Goal: Information Seeking & Learning: Learn about a topic

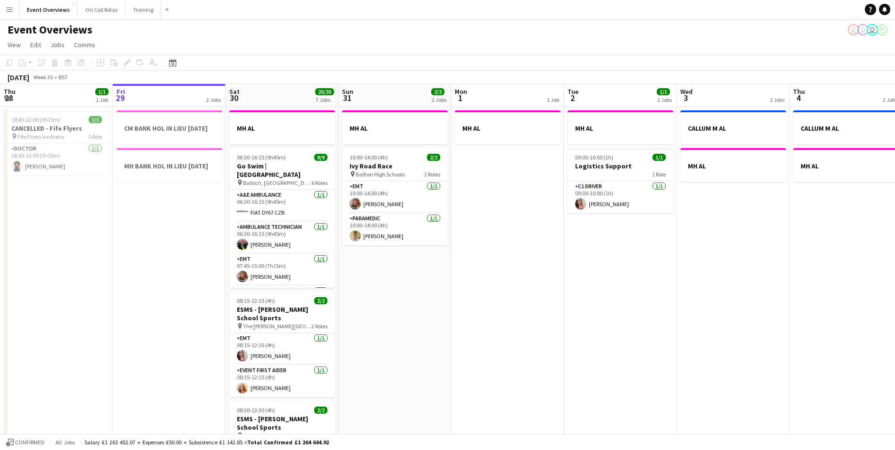
click at [4, 5] on button "Menu" at bounding box center [9, 9] width 19 height 19
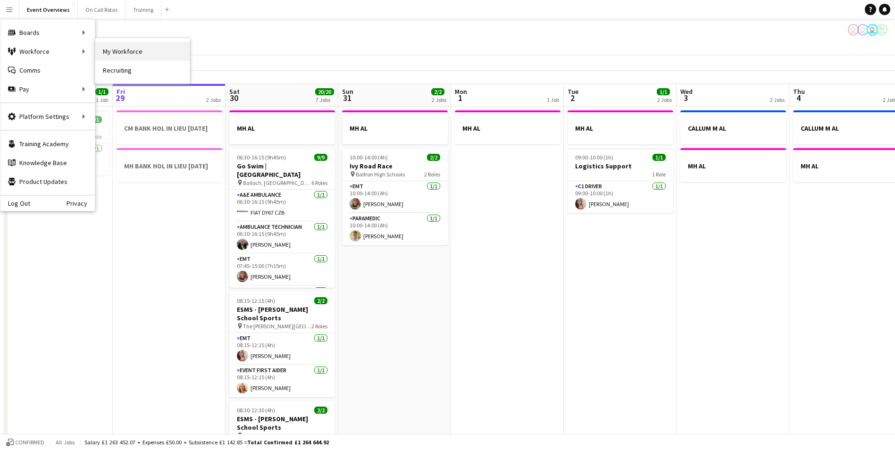
click at [109, 49] on link "My Workforce" at bounding box center [142, 51] width 94 height 19
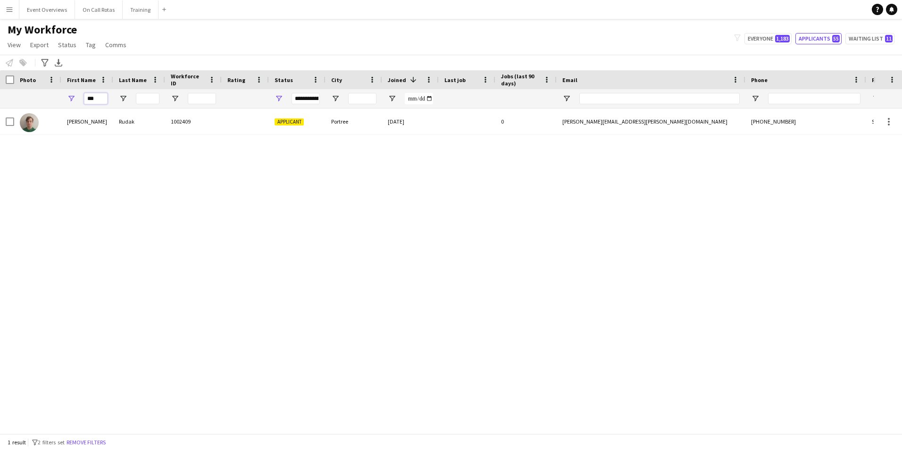
drag, startPoint x: 103, startPoint y: 97, endPoint x: 69, endPoint y: 96, distance: 34.0
click at [69, 96] on div "***" at bounding box center [87, 98] width 52 height 19
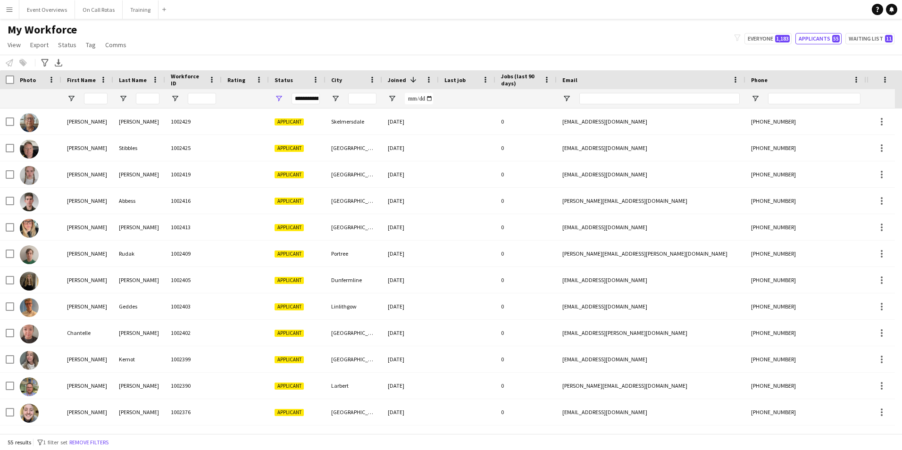
click at [302, 98] on div "**********" at bounding box center [306, 98] width 28 height 11
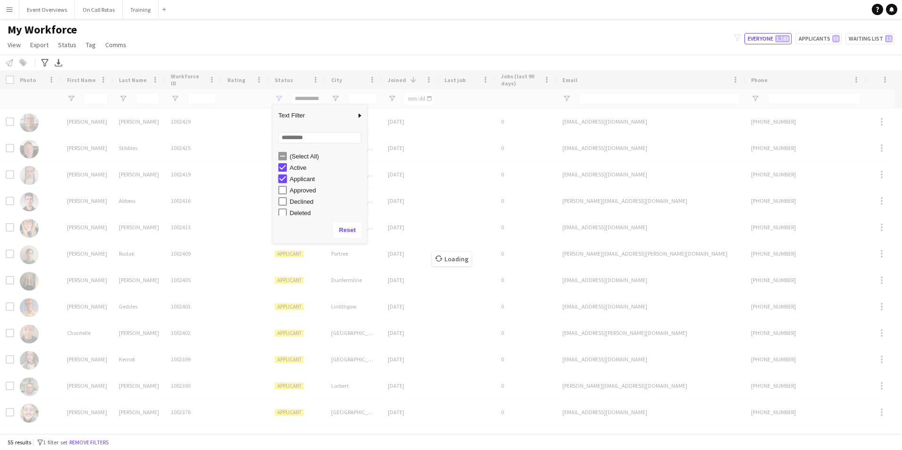
type input "**********"
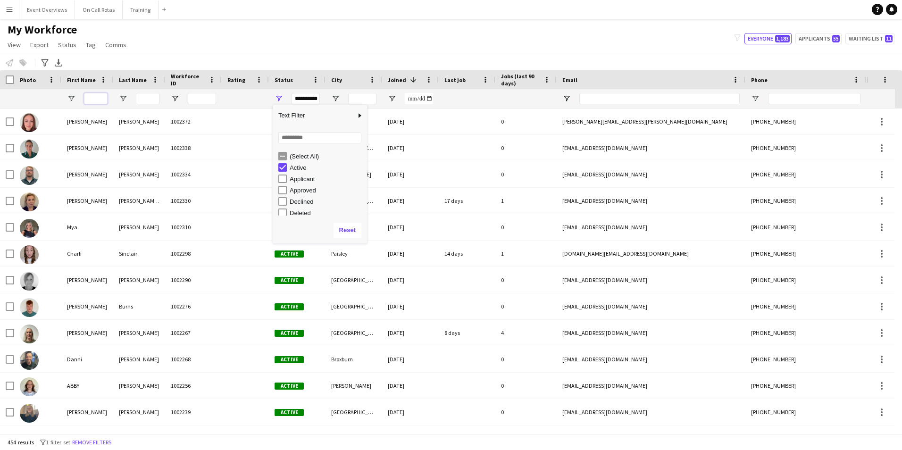
drag, startPoint x: 84, startPoint y: 101, endPoint x: 99, endPoint y: 99, distance: 14.7
click at [84, 101] on input "First Name Filter Input" at bounding box center [96, 98] width 24 height 11
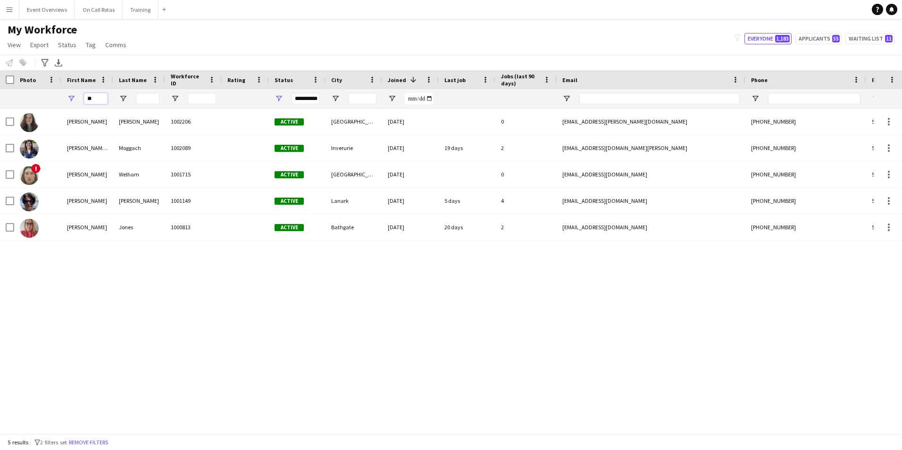
type input "*"
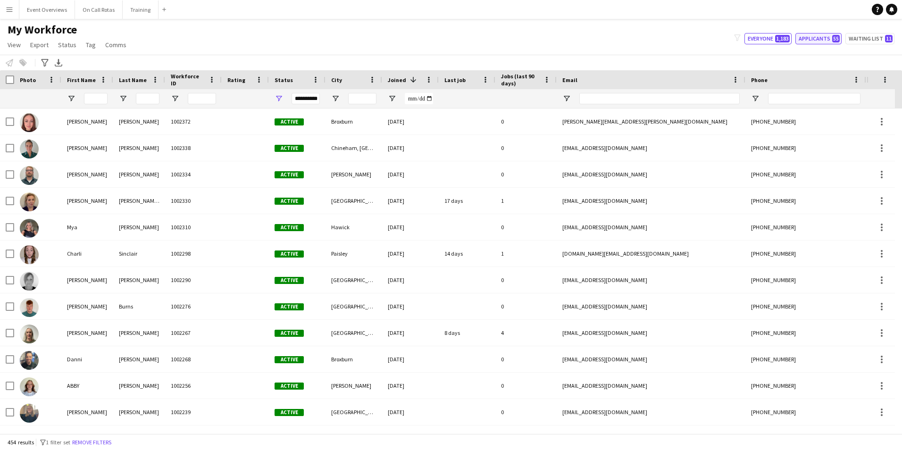
click at [836, 38] on span "55" at bounding box center [836, 39] width 8 height 8
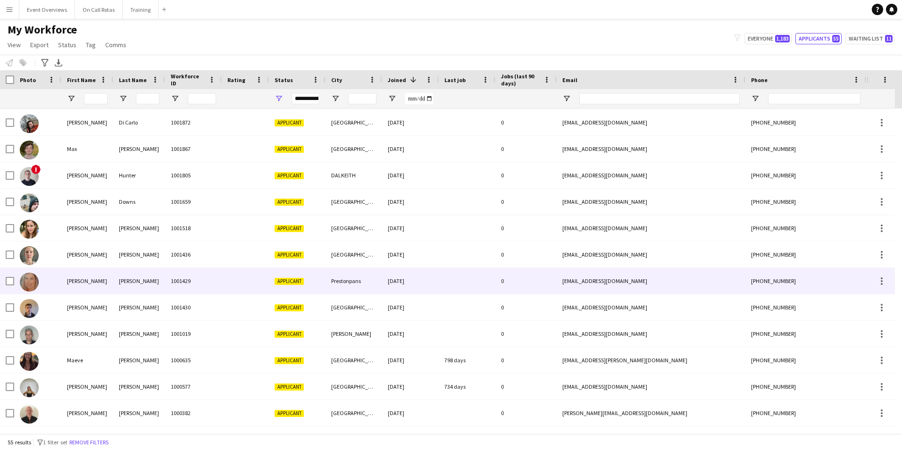
scroll to position [1088, 0]
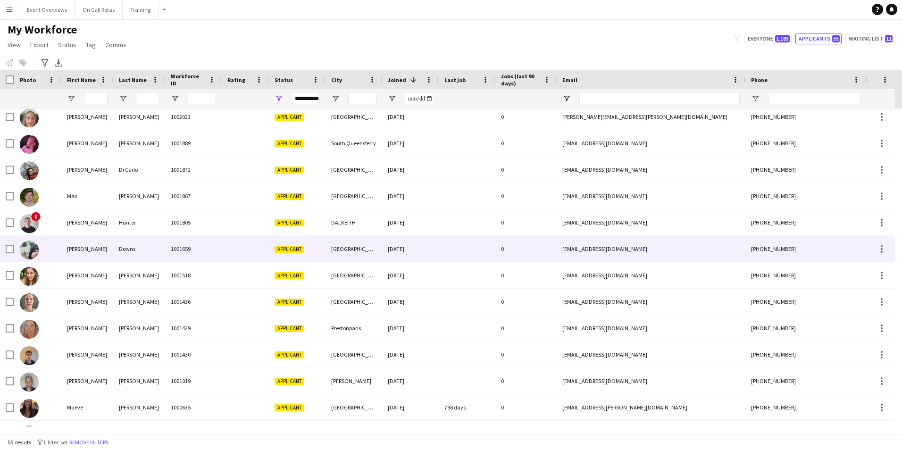
click at [189, 243] on div "1001659" at bounding box center [193, 249] width 57 height 26
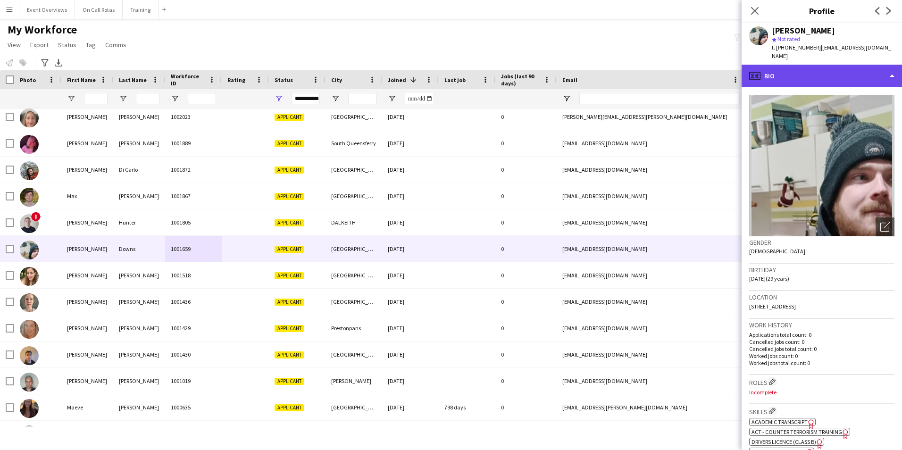
click at [811, 65] on div "profile Bio" at bounding box center [822, 76] width 160 height 23
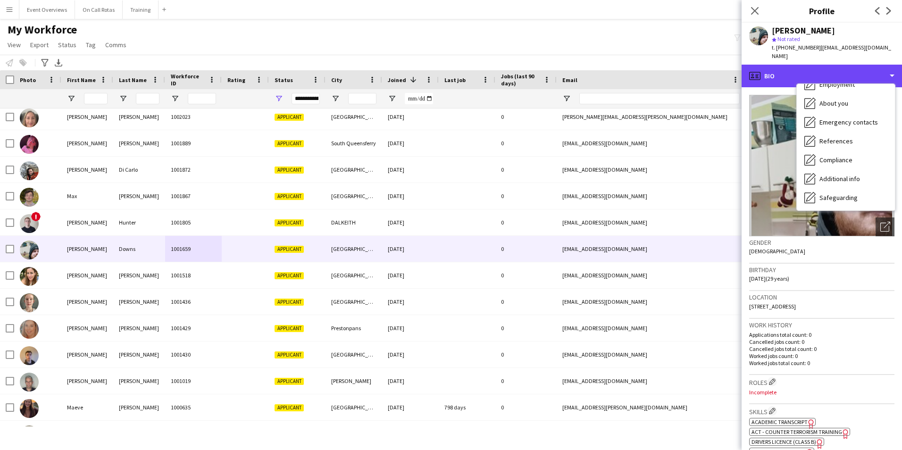
scroll to position [164, 0]
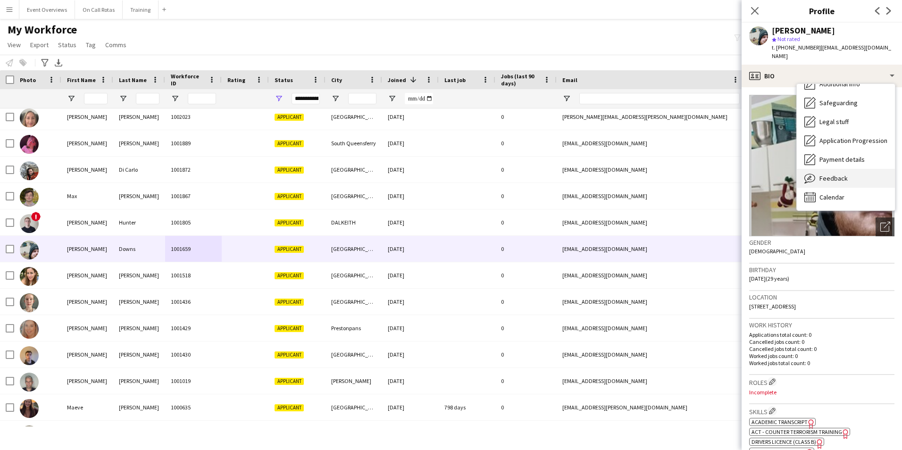
click at [829, 174] on span "Feedback" at bounding box center [833, 178] width 28 height 8
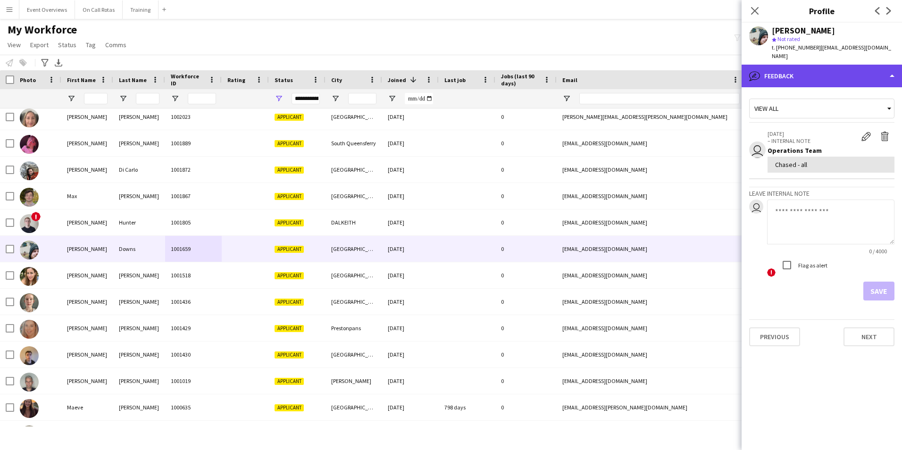
click at [785, 66] on div "bubble-pencil Feedback" at bounding box center [822, 76] width 160 height 23
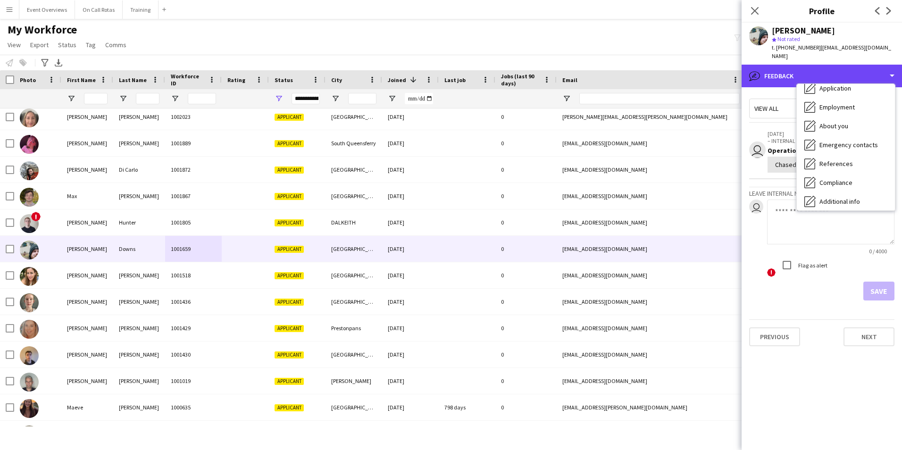
scroll to position [0, 0]
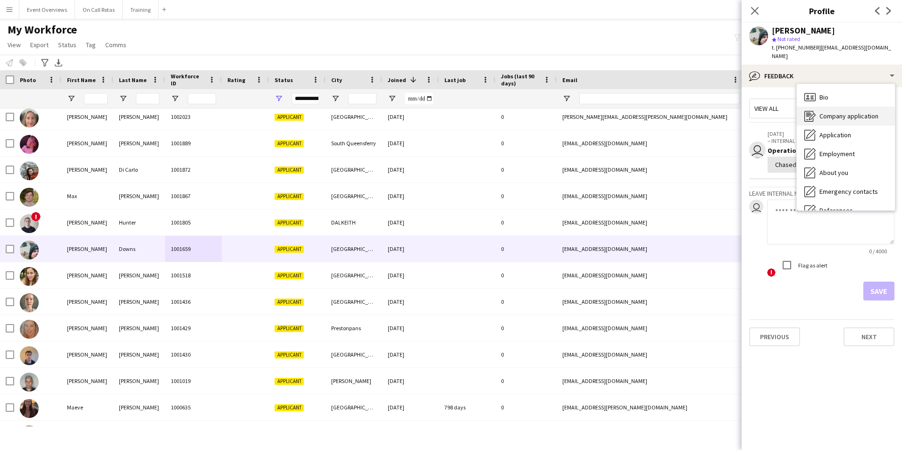
click at [831, 92] on div "Bio Bio" at bounding box center [846, 97] width 98 height 19
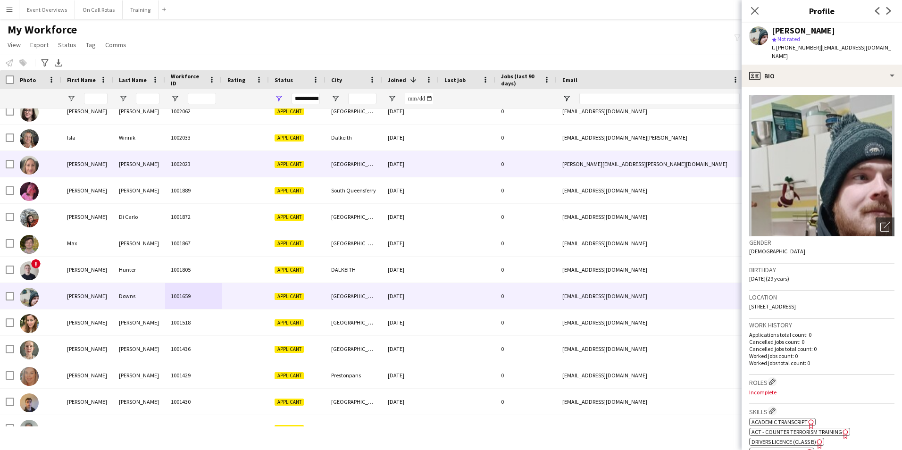
scroll to position [994, 0]
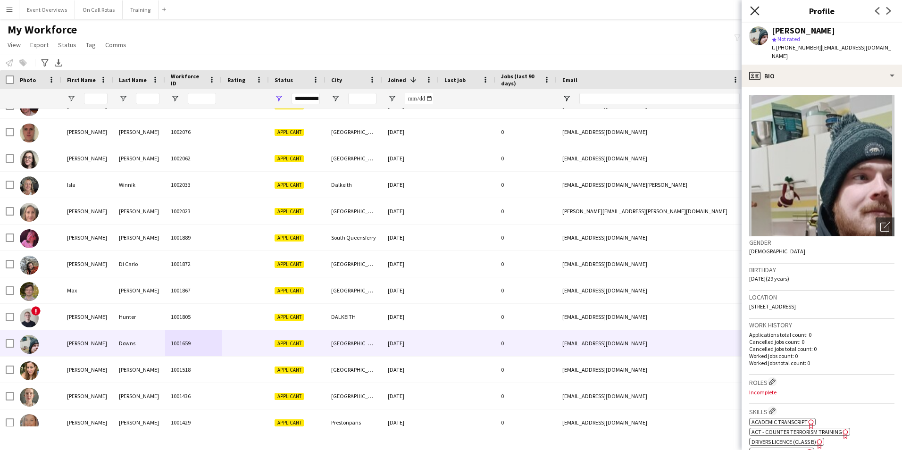
click at [758, 9] on icon "Close pop-in" at bounding box center [754, 10] width 9 height 9
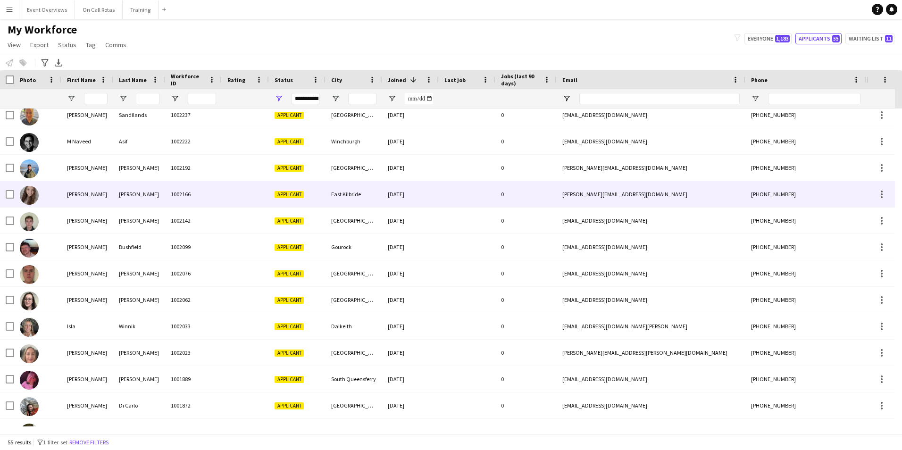
scroll to position [0, 0]
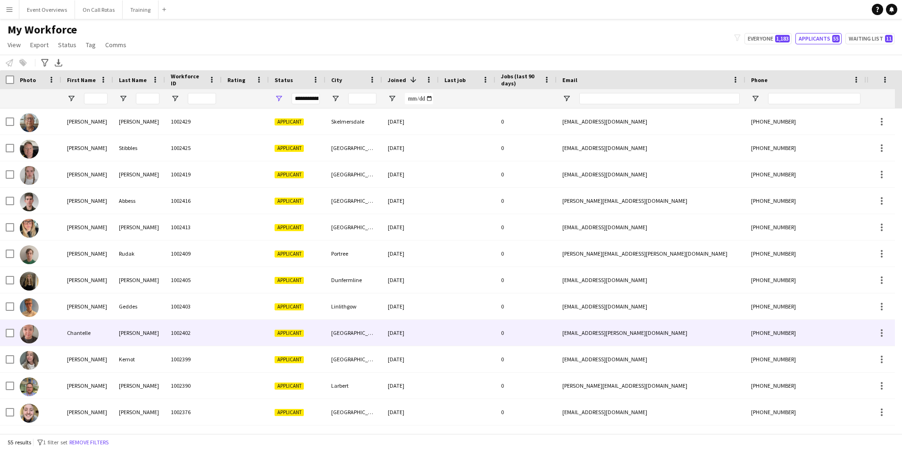
click at [218, 327] on div "1002402" at bounding box center [193, 333] width 57 height 26
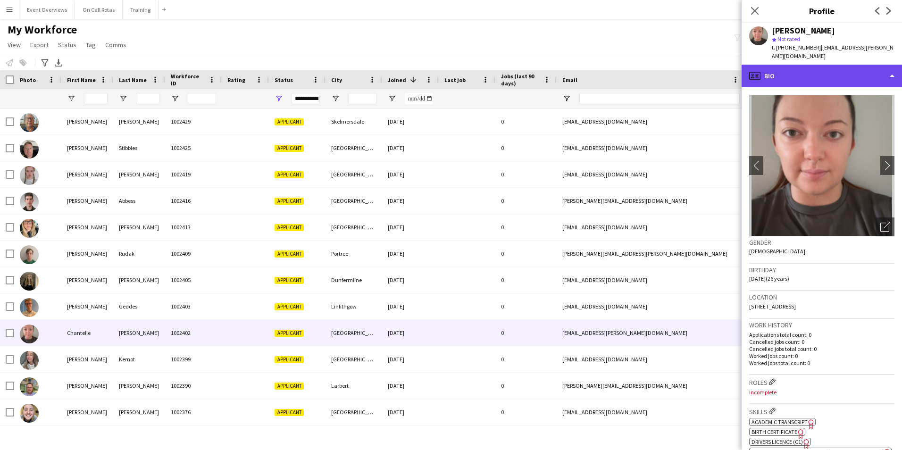
click at [847, 65] on div "profile Bio" at bounding box center [822, 76] width 160 height 23
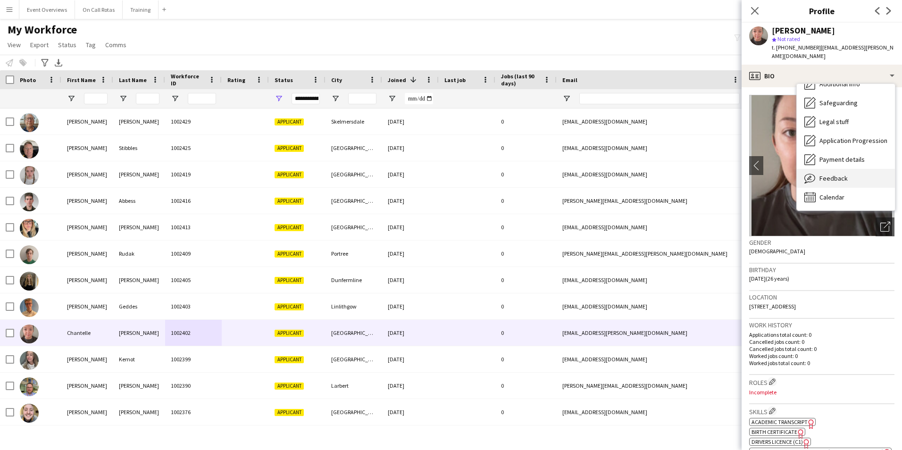
click at [830, 174] on span "Feedback" at bounding box center [833, 178] width 28 height 8
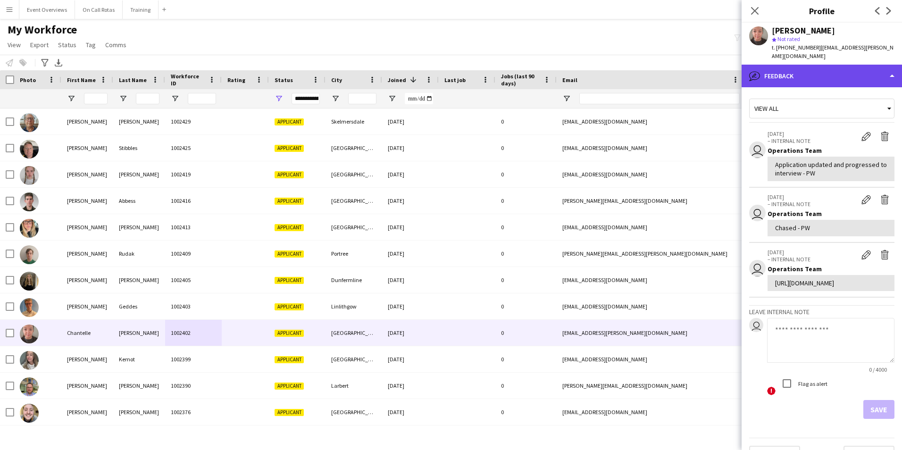
click at [805, 67] on div "bubble-pencil Feedback" at bounding box center [822, 76] width 160 height 23
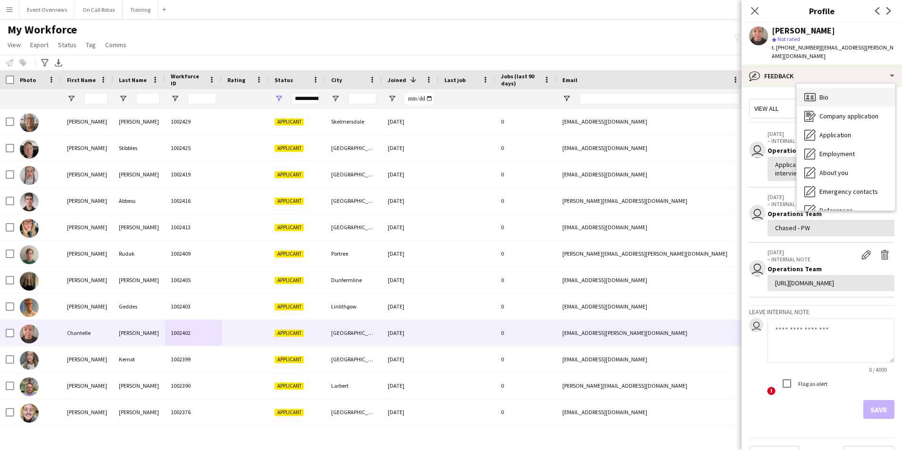
click at [820, 93] on span "Bio" at bounding box center [823, 97] width 9 height 8
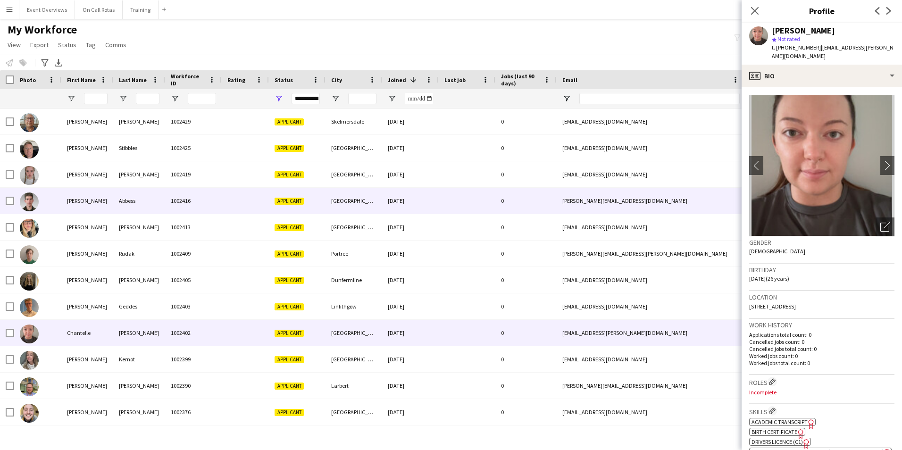
click at [173, 193] on div "1002416" at bounding box center [193, 201] width 57 height 26
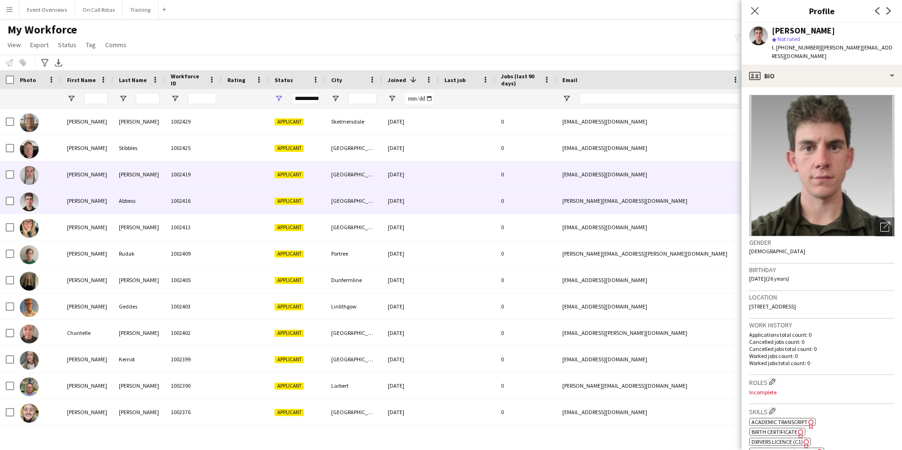
click at [263, 163] on div at bounding box center [245, 174] width 47 height 26
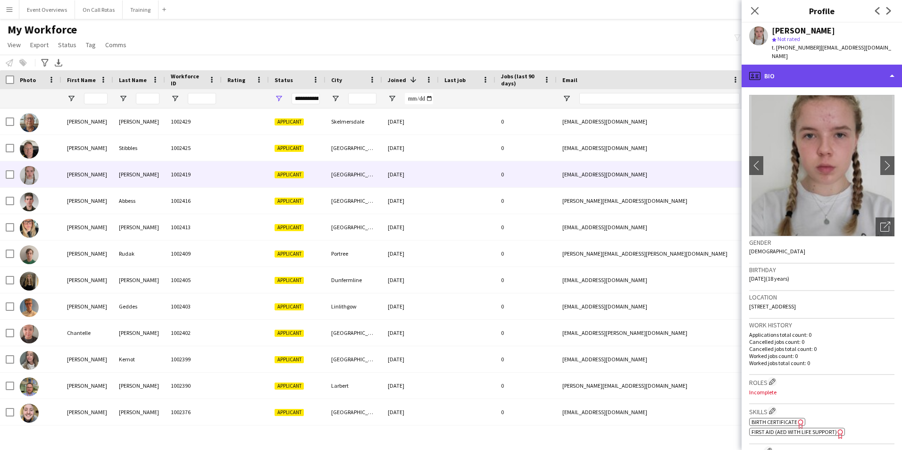
click at [867, 65] on div "profile Bio" at bounding box center [822, 76] width 160 height 23
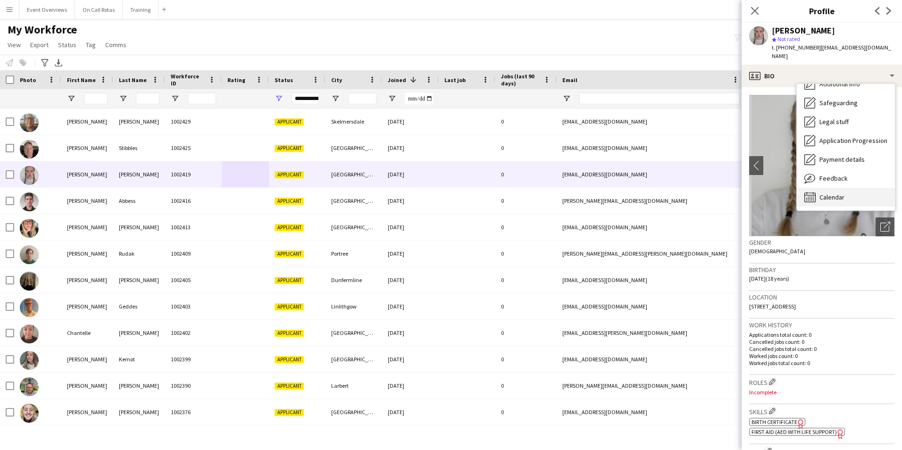
click at [846, 188] on div "Calendar Calendar" at bounding box center [846, 197] width 98 height 19
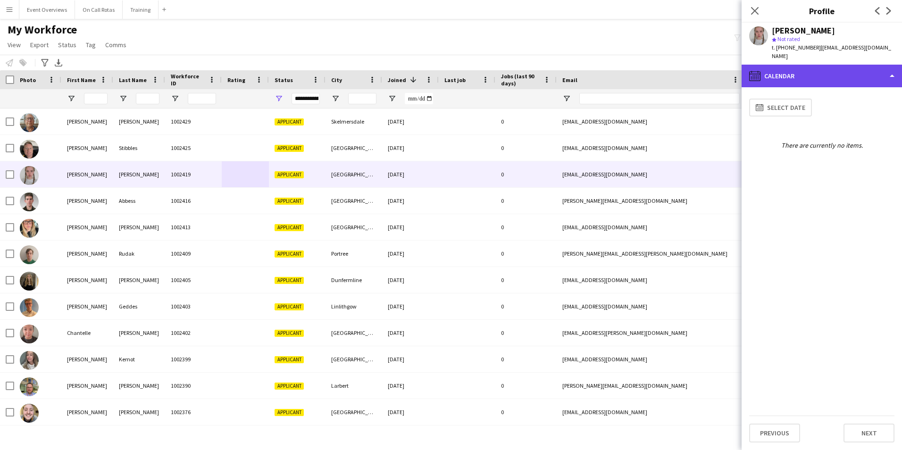
click at [823, 74] on div "calendar-full Calendar" at bounding box center [822, 76] width 160 height 23
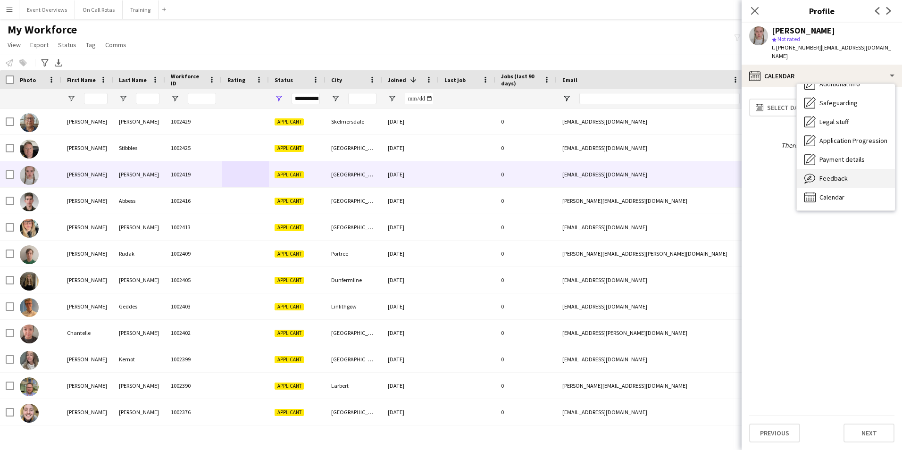
click at [818, 169] on div "Feedback Feedback" at bounding box center [846, 178] width 98 height 19
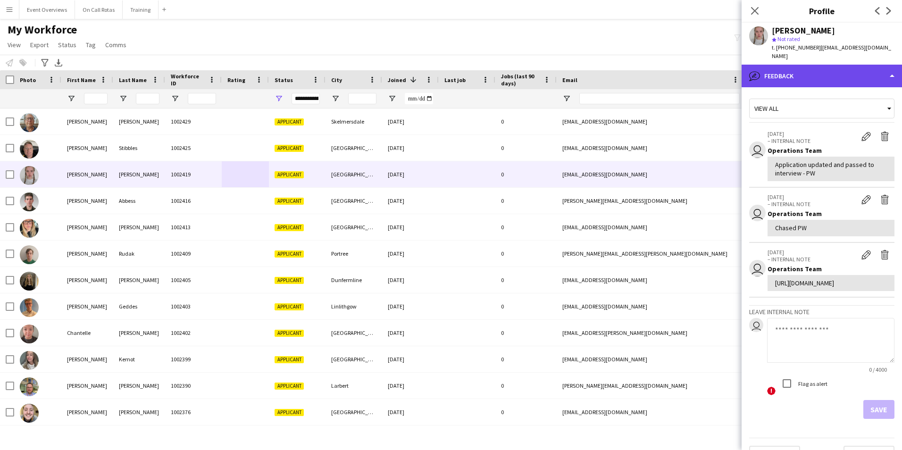
click at [804, 65] on div "bubble-pencil Feedback" at bounding box center [822, 76] width 160 height 23
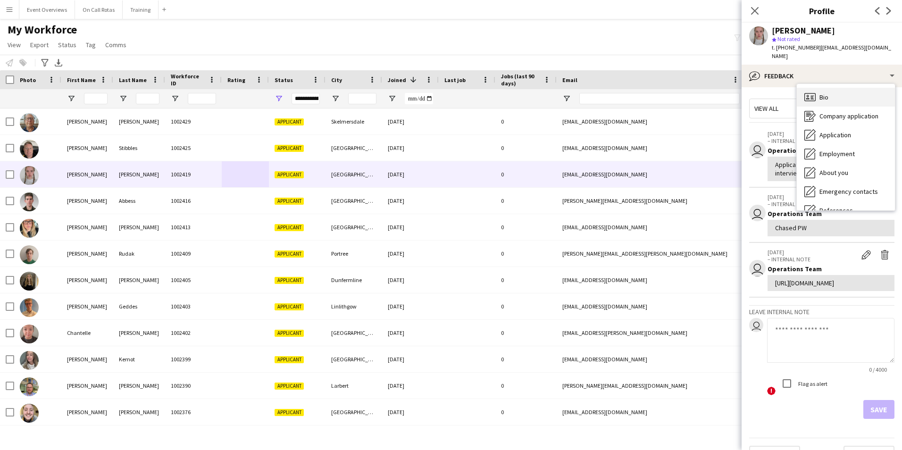
click at [825, 93] on span "Bio" at bounding box center [823, 97] width 9 height 8
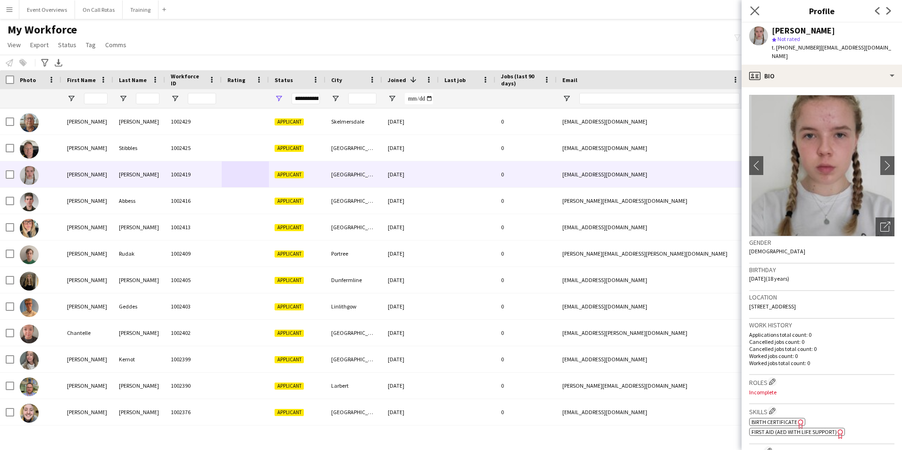
click at [748, 8] on app-icon "Close pop-in" at bounding box center [755, 11] width 14 height 14
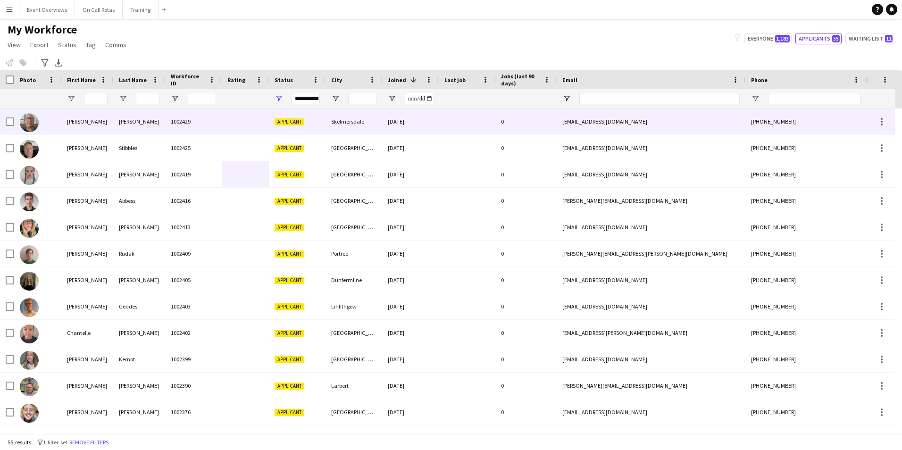
click at [179, 123] on div "1002429" at bounding box center [193, 122] width 57 height 26
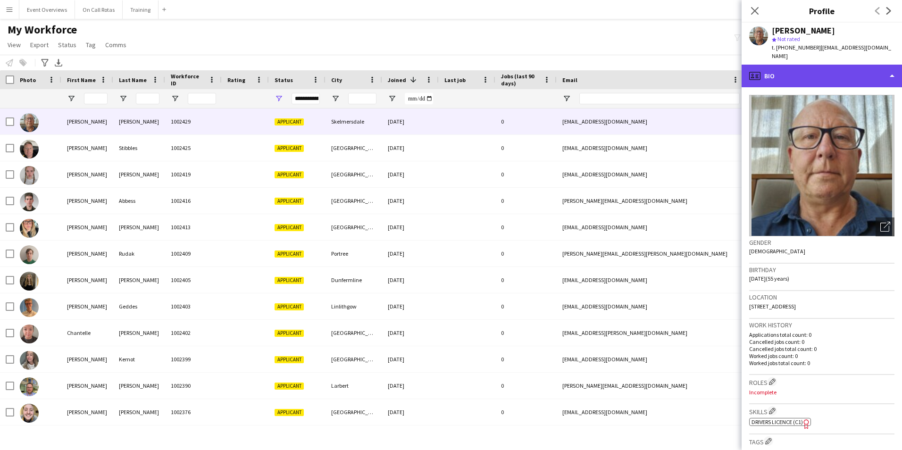
click at [834, 65] on div "profile Bio" at bounding box center [822, 76] width 160 height 23
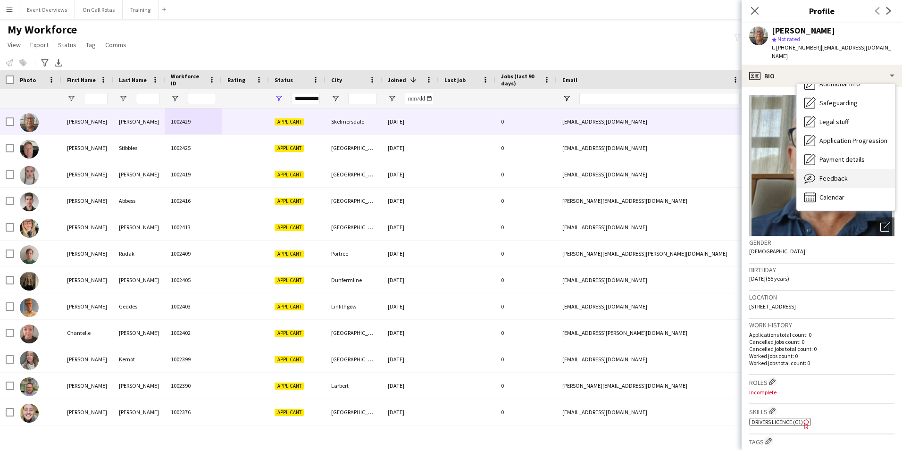
click at [849, 169] on div "Feedback Feedback" at bounding box center [846, 178] width 98 height 19
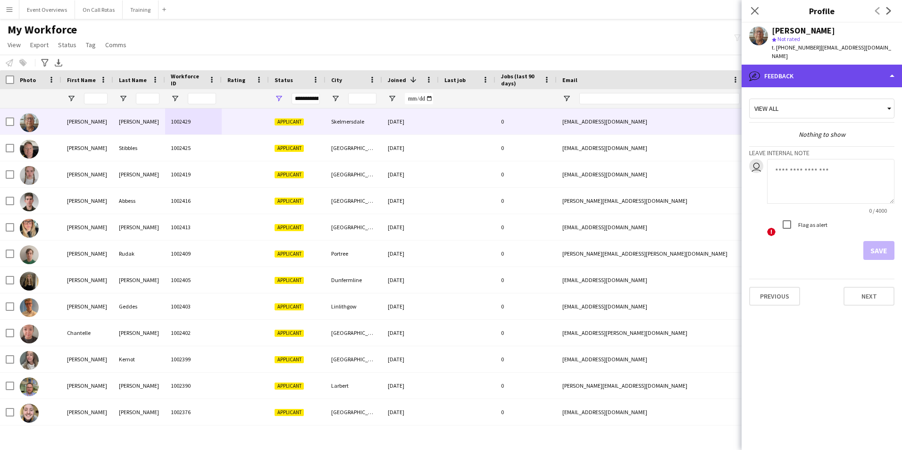
click at [818, 74] on div "bubble-pencil Feedback" at bounding box center [822, 76] width 160 height 23
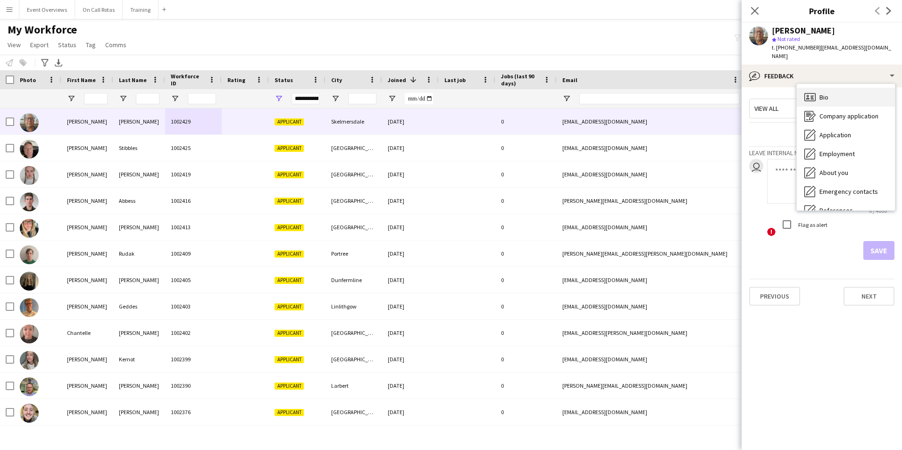
click at [830, 92] on div "Bio Bio" at bounding box center [846, 97] width 98 height 19
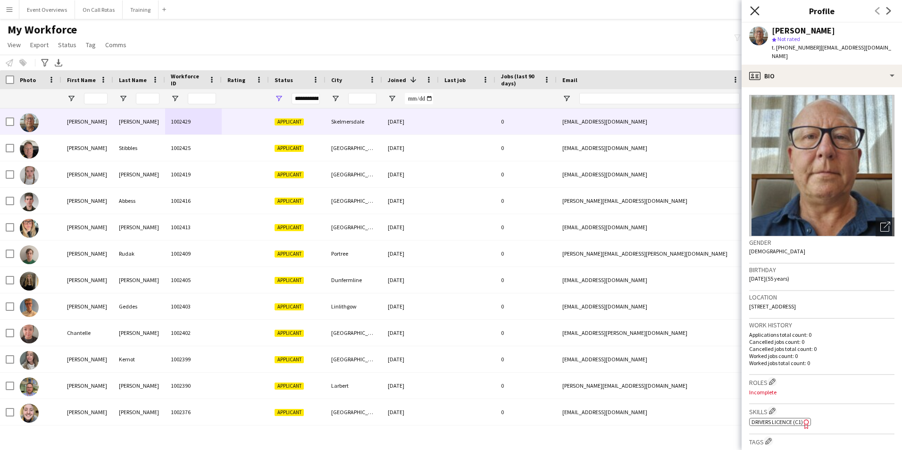
click at [754, 13] on icon "Close pop-in" at bounding box center [754, 10] width 9 height 9
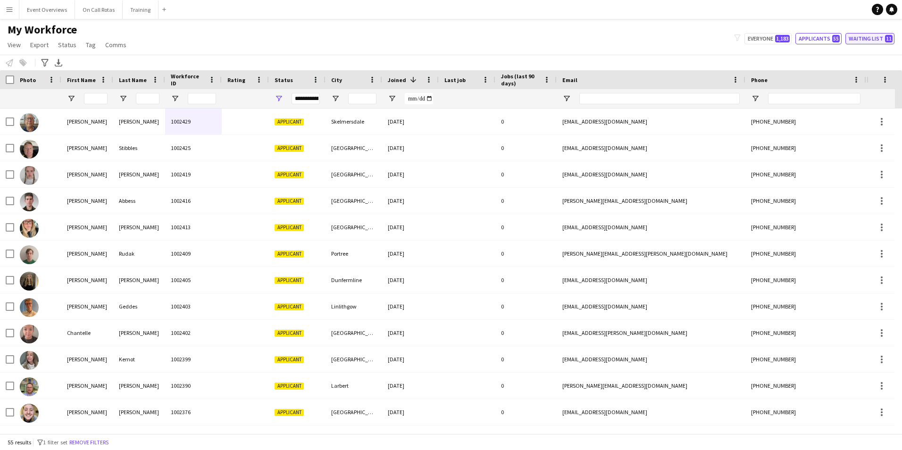
click at [865, 36] on button "Waiting list 11" at bounding box center [869, 38] width 49 height 11
type input "**********"
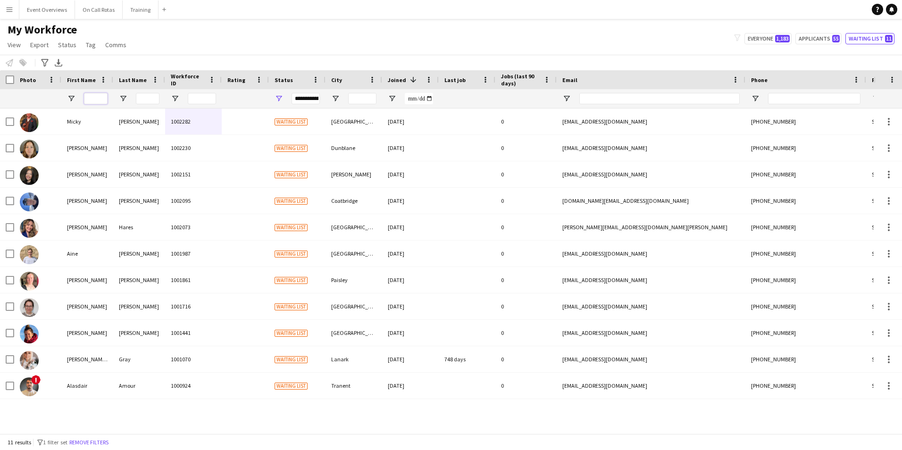
click at [106, 99] on input "First Name Filter Input" at bounding box center [96, 98] width 24 height 11
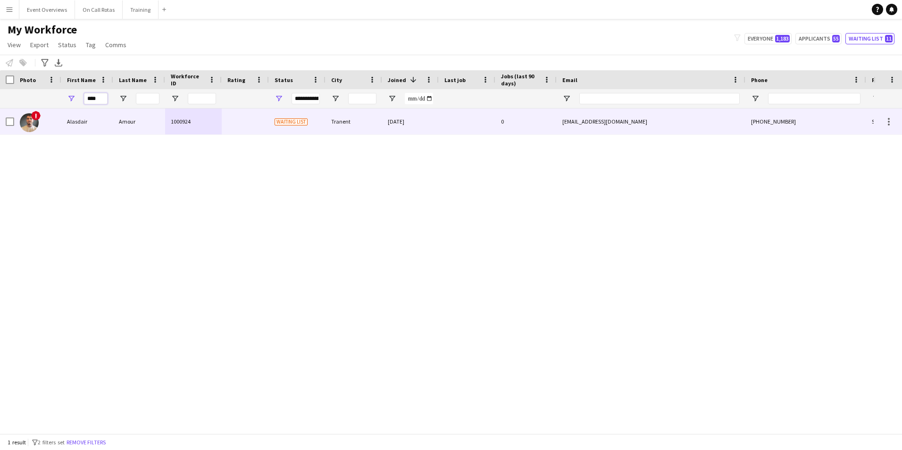
type input "****"
click at [273, 125] on div "Waiting list" at bounding box center [297, 122] width 57 height 26
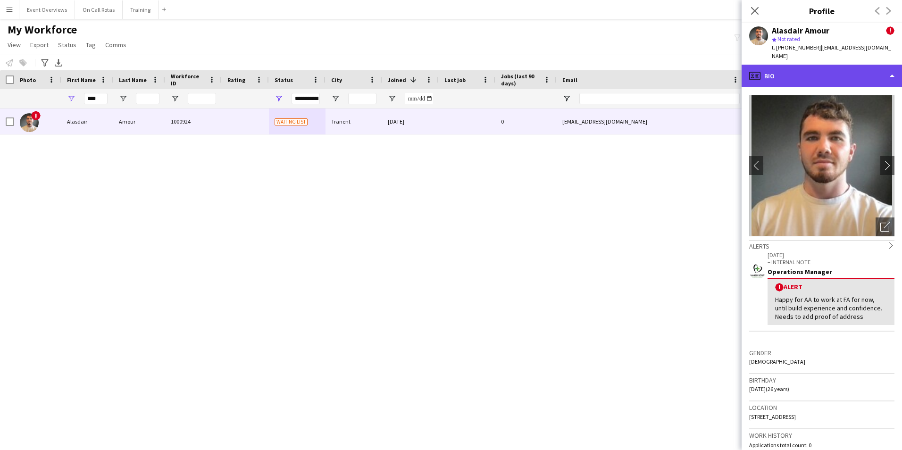
click at [803, 65] on div "profile Bio" at bounding box center [822, 76] width 160 height 23
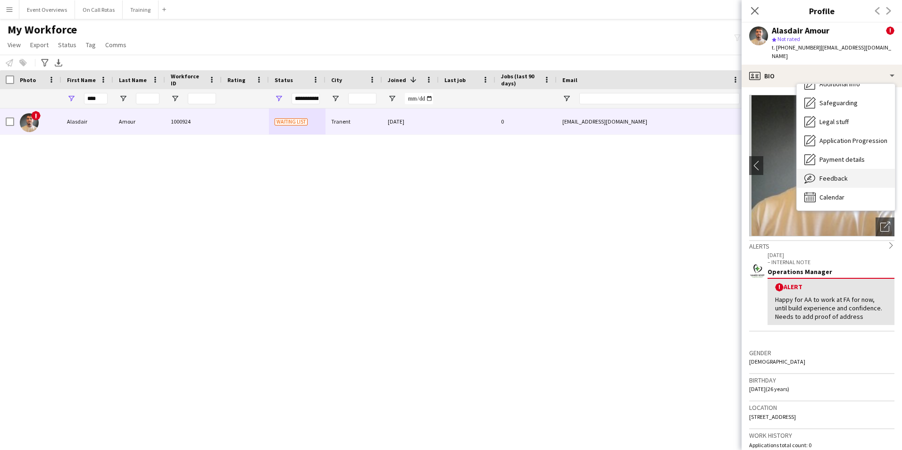
click at [827, 174] on span "Feedback" at bounding box center [833, 178] width 28 height 8
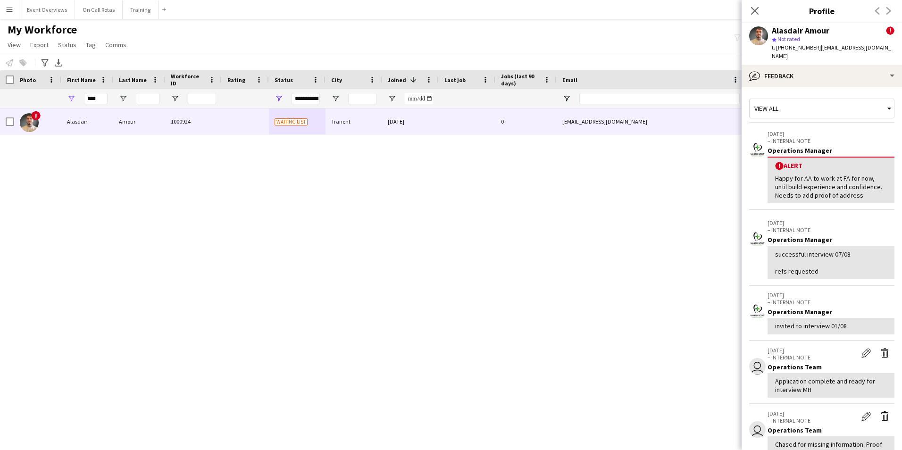
click at [820, 55] on div "Alasdair Amour ! star Not rated t. [PHONE_NUMBER] | [EMAIL_ADDRESS][DOMAIN_NAME]" at bounding box center [822, 44] width 160 height 42
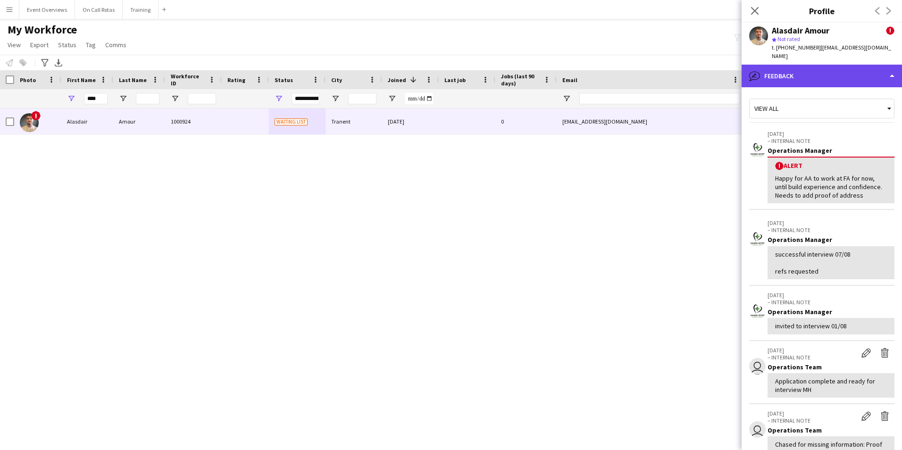
click at [821, 65] on div "bubble-pencil Feedback" at bounding box center [822, 76] width 160 height 23
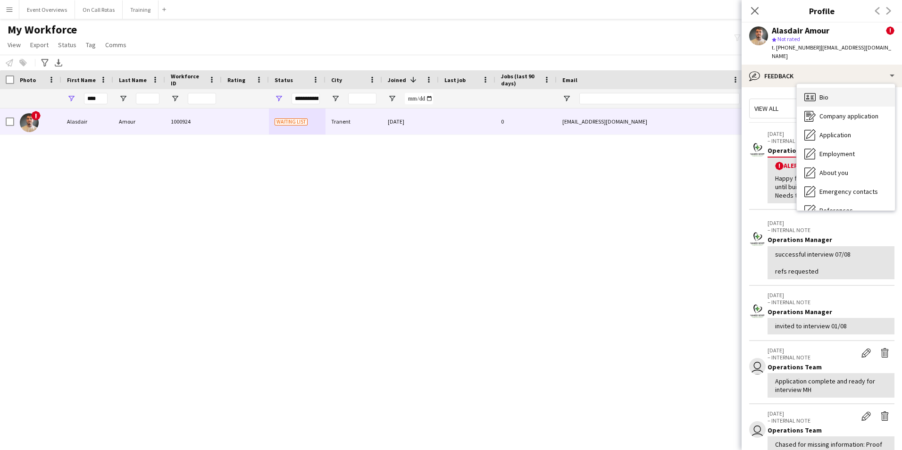
click at [830, 88] on div "Bio Bio" at bounding box center [846, 97] width 98 height 19
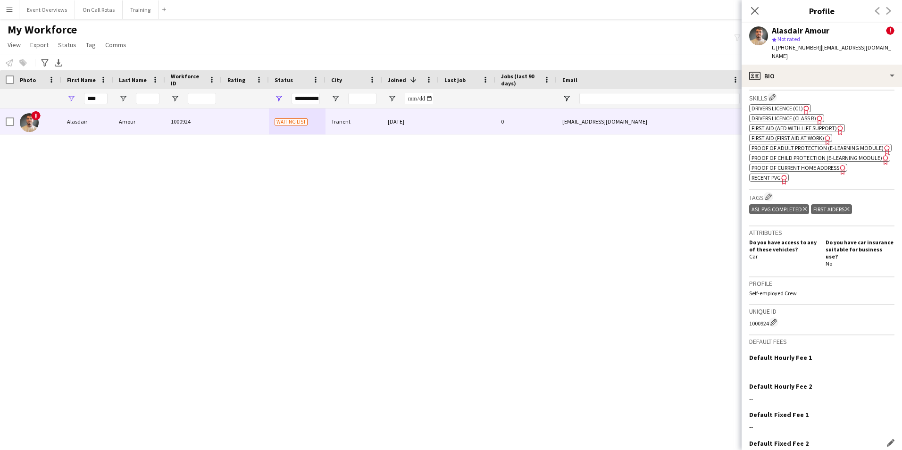
scroll to position [483, 0]
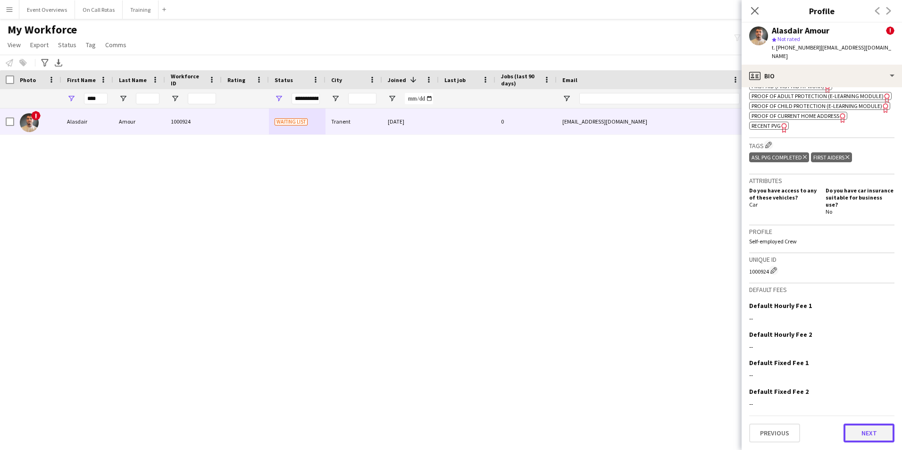
click at [855, 435] on button "Next" at bounding box center [869, 433] width 51 height 19
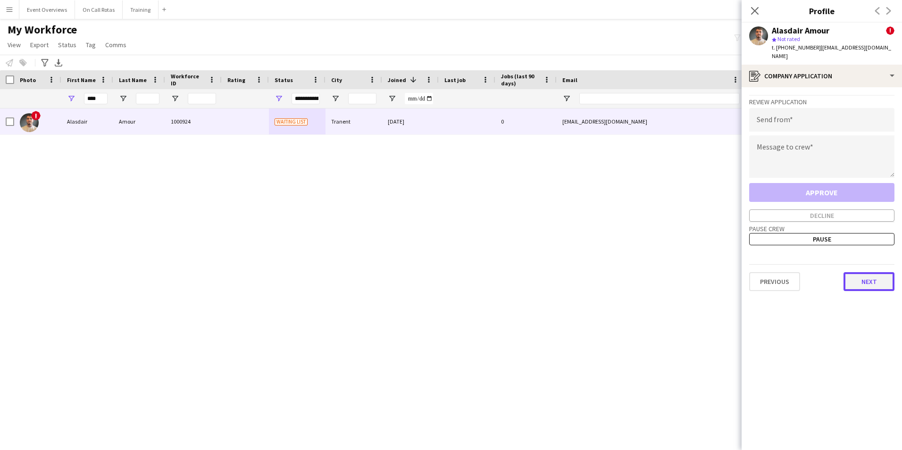
click at [873, 272] on button "Next" at bounding box center [869, 281] width 51 height 19
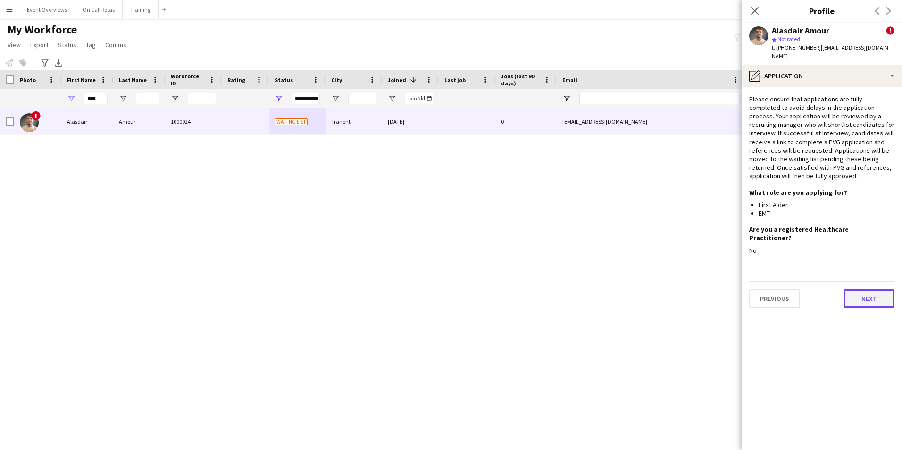
click at [868, 289] on button "Next" at bounding box center [869, 298] width 51 height 19
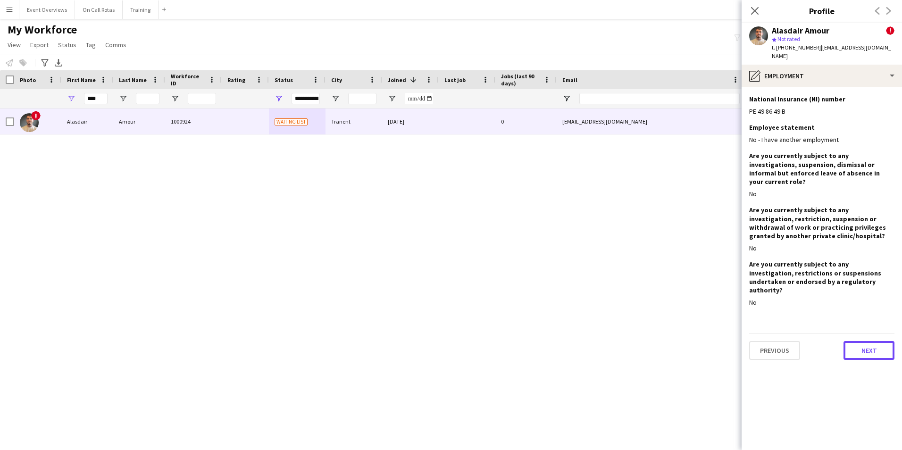
click at [865, 341] on button "Next" at bounding box center [869, 350] width 51 height 19
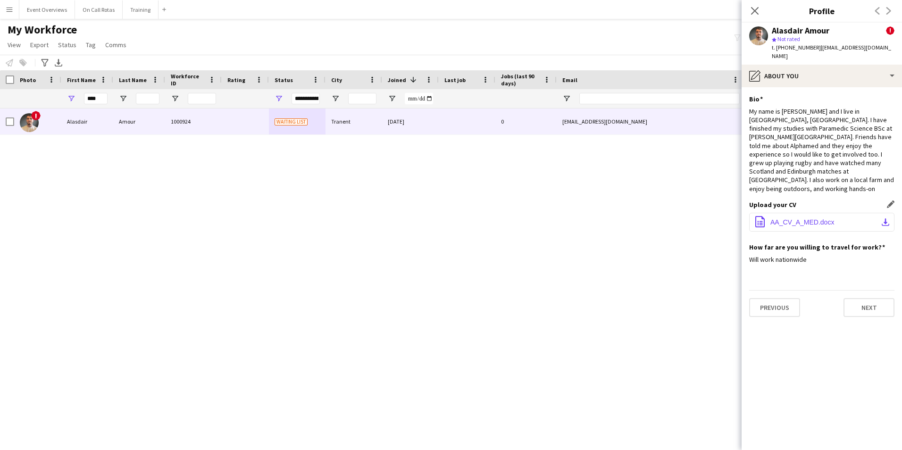
click at [802, 213] on button "office-file-sheet AA_CV_A_MED.docx download-bottom" at bounding box center [821, 222] width 145 height 19
drag, startPoint x: 106, startPoint y: 99, endPoint x: 63, endPoint y: 100, distance: 42.9
click at [63, 100] on div "****" at bounding box center [87, 98] width 52 height 19
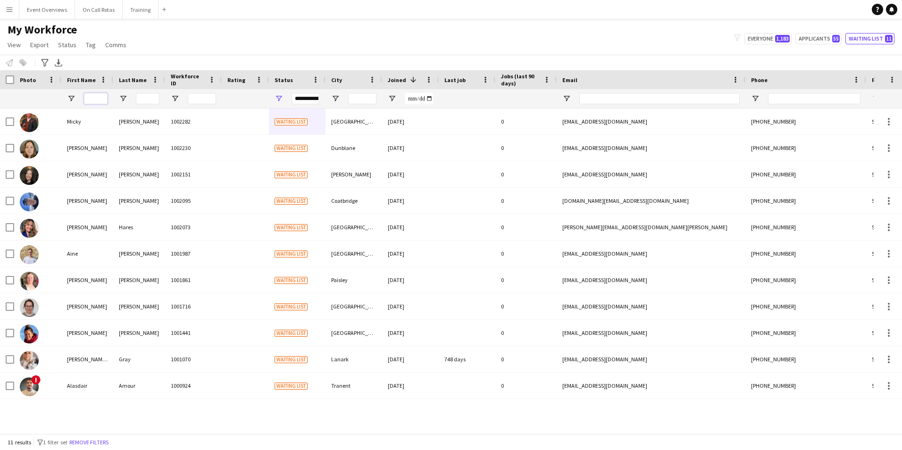
click at [98, 102] on input "First Name Filter Input" at bounding box center [96, 98] width 24 height 11
click at [227, 400] on div "! Alasdair Amour 1000924 Waiting list Tranent [DATE] 0 [EMAIL_ADDRESS][DOMAIN_N…" at bounding box center [437, 268] width 874 height 318
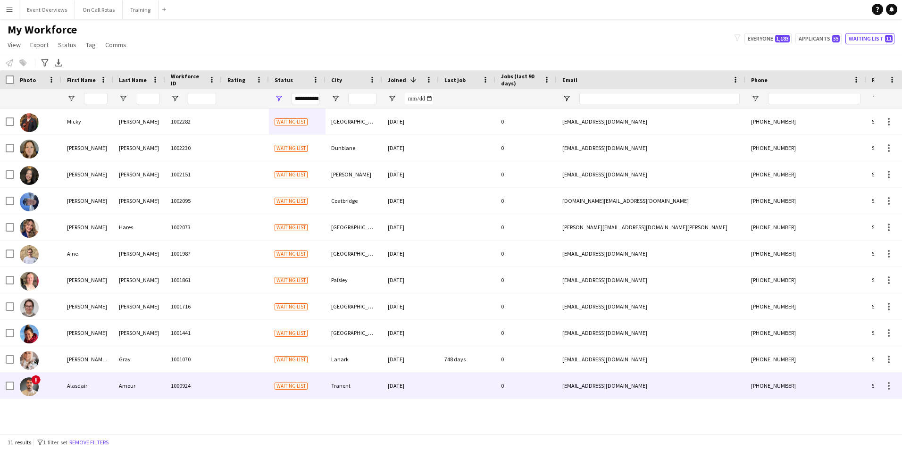
click at [160, 377] on div "Amour" at bounding box center [139, 386] width 52 height 26
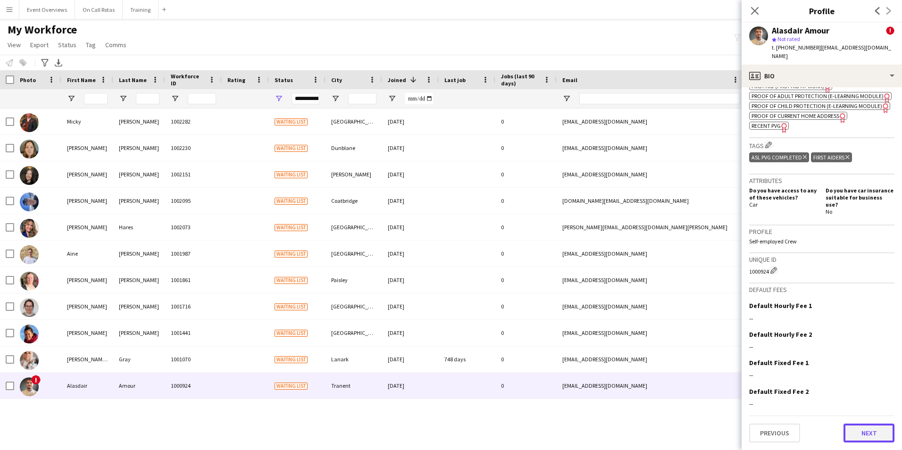
click at [845, 426] on button "Next" at bounding box center [869, 433] width 51 height 19
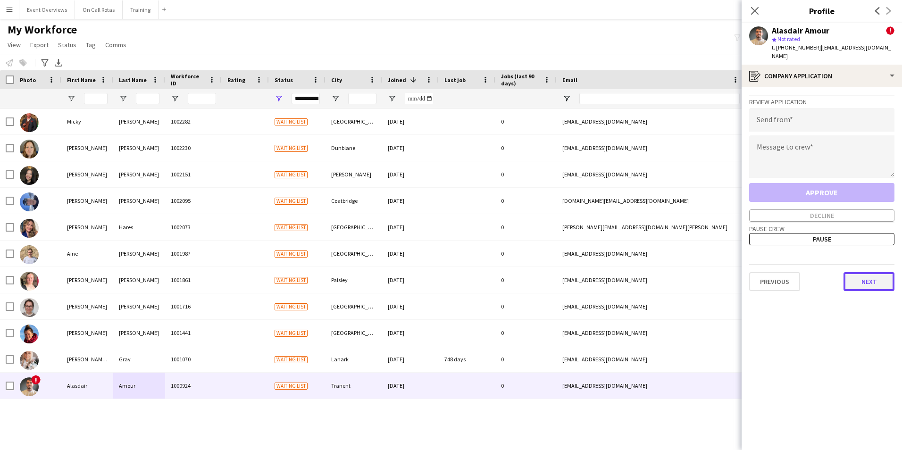
click at [865, 272] on button "Next" at bounding box center [869, 281] width 51 height 19
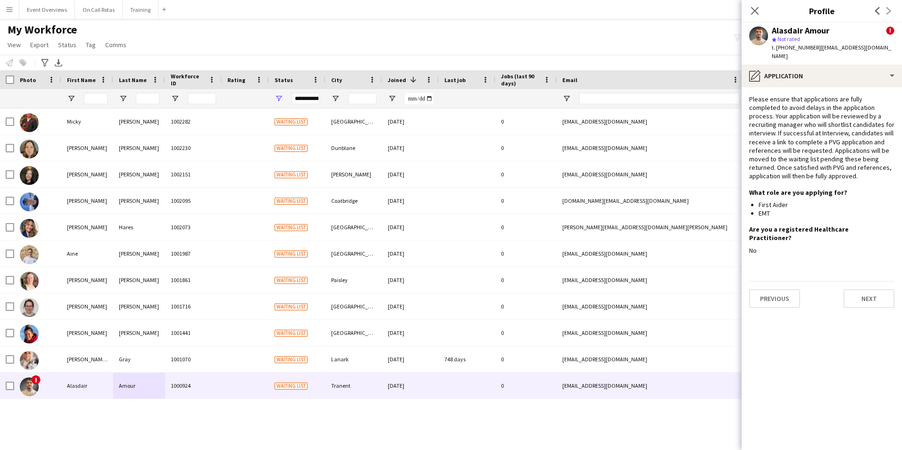
click at [871, 281] on div "Previous Next" at bounding box center [821, 294] width 145 height 27
click at [869, 289] on button "Next" at bounding box center [869, 298] width 51 height 19
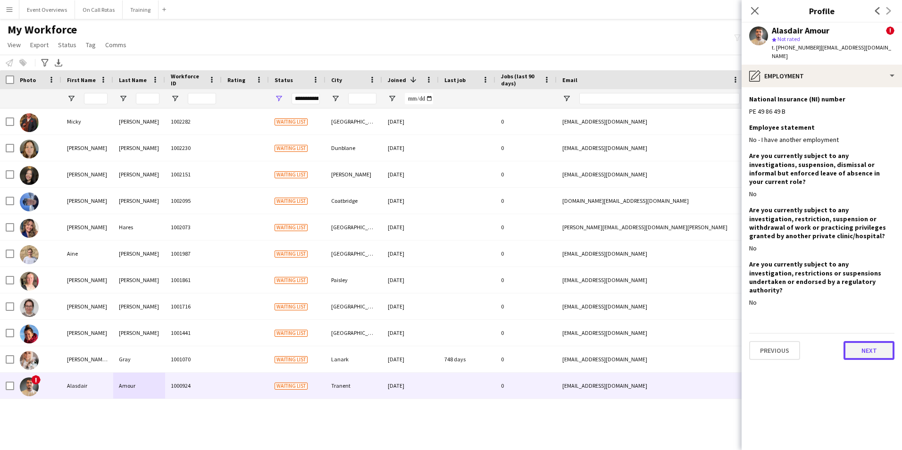
click at [858, 341] on button "Next" at bounding box center [869, 350] width 51 height 19
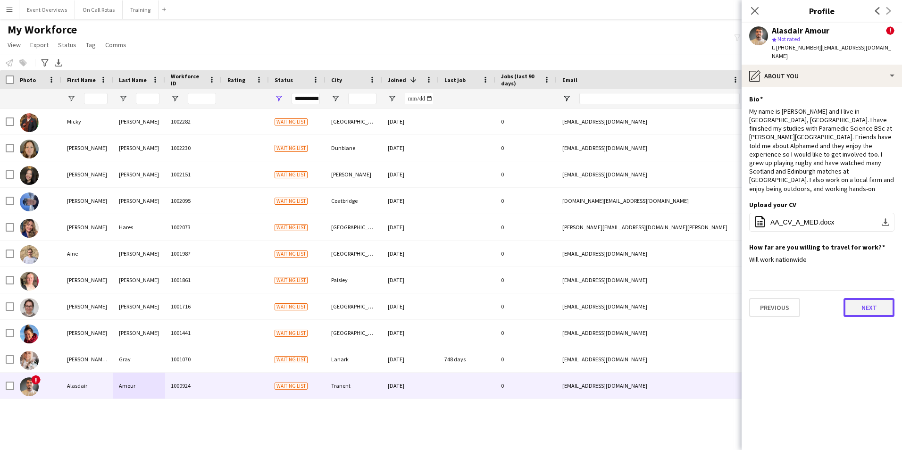
click at [863, 298] on button "Next" at bounding box center [869, 307] width 51 height 19
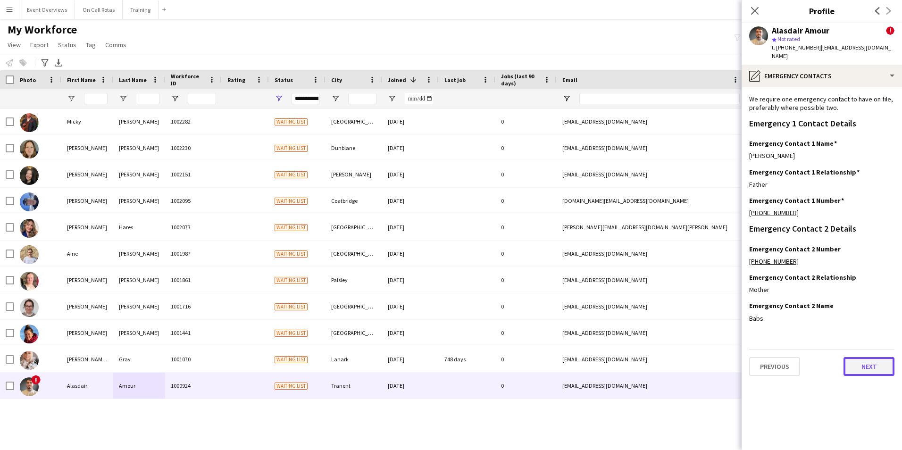
click at [847, 358] on button "Next" at bounding box center [869, 366] width 51 height 19
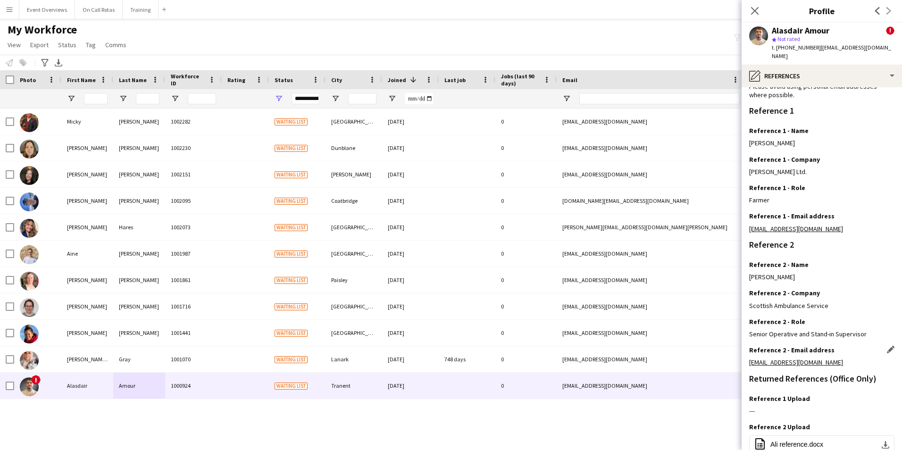
scroll to position [127, 0]
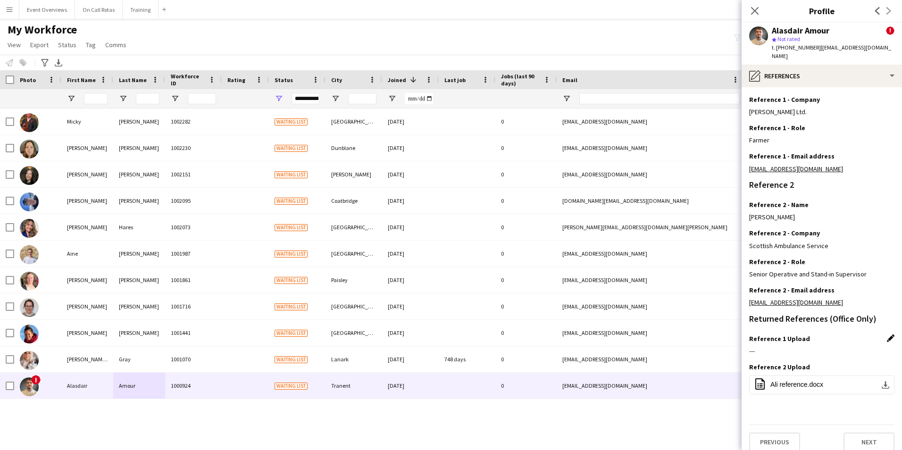
click at [887, 334] on app-icon "Edit this field" at bounding box center [891, 338] width 8 height 8
click at [852, 347] on button "Upload new file" at bounding box center [865, 354] width 59 height 15
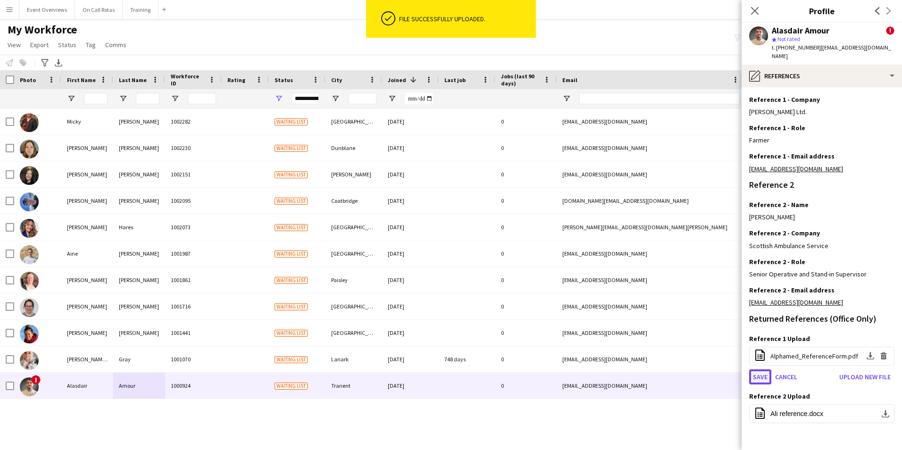
click at [761, 371] on button "Save" at bounding box center [760, 376] width 22 height 15
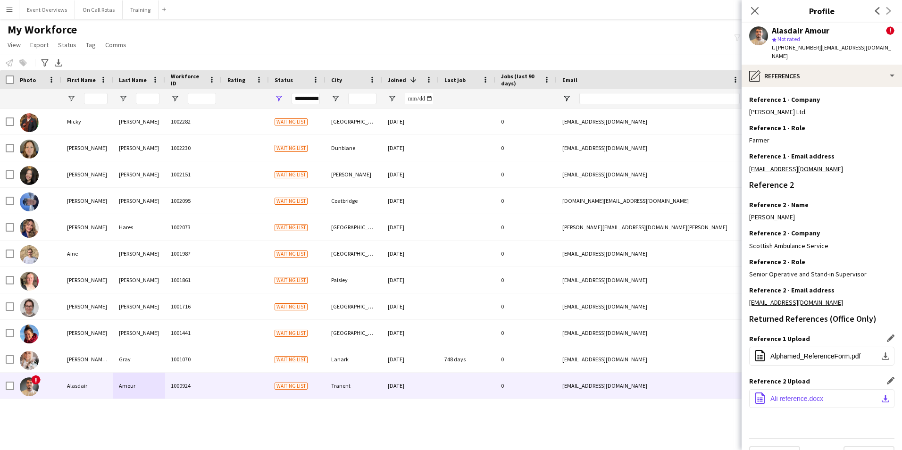
scroll to position [141, 0]
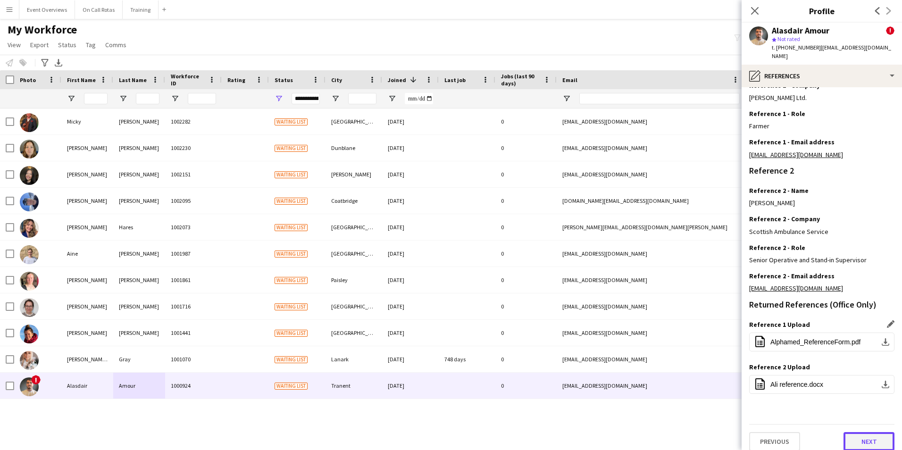
click at [857, 432] on button "Next" at bounding box center [869, 441] width 51 height 19
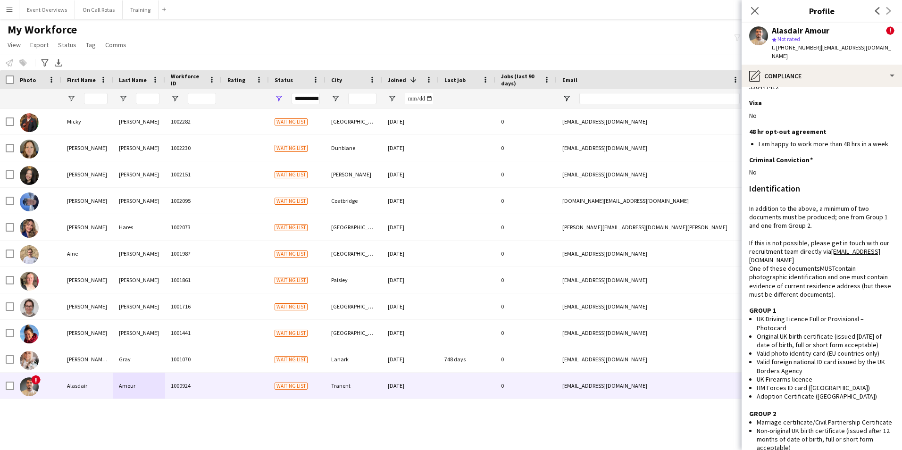
scroll to position [0, 0]
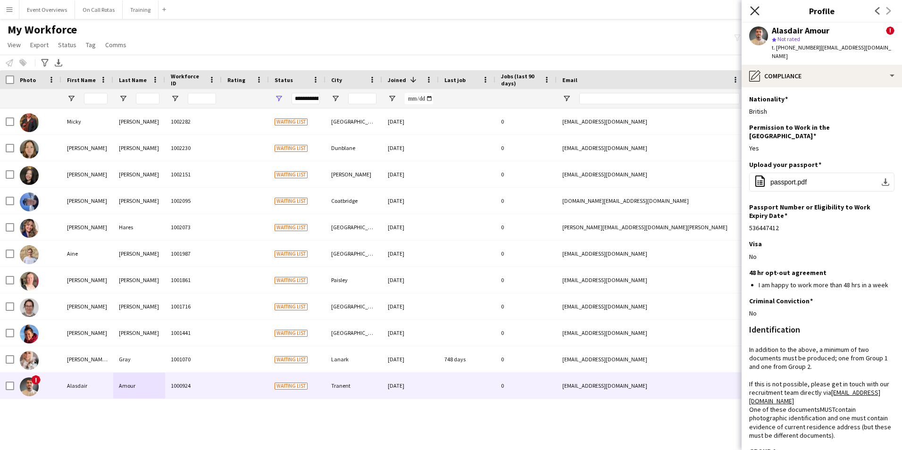
click at [754, 11] on icon at bounding box center [754, 10] width 9 height 9
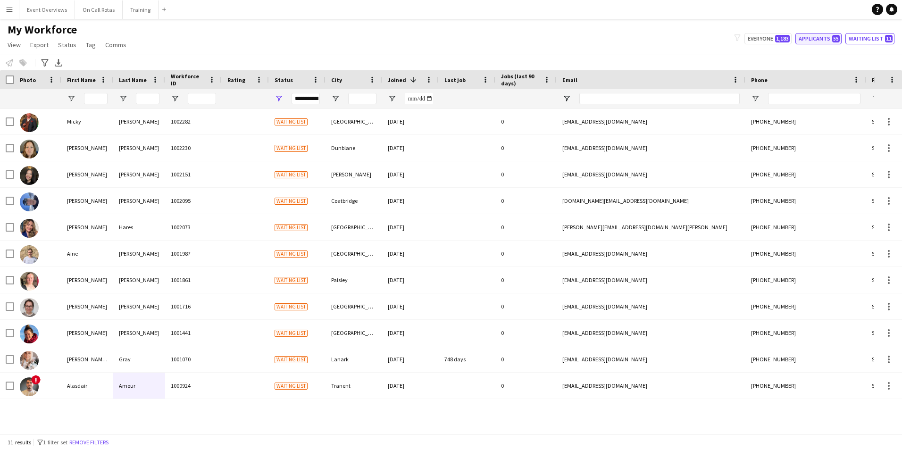
click at [820, 38] on button "Applicants 55" at bounding box center [818, 38] width 46 height 11
type input "**********"
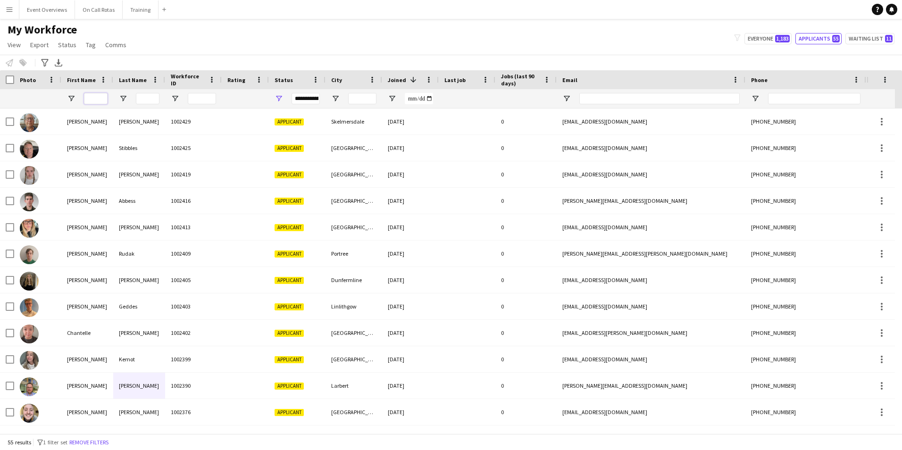
drag, startPoint x: 97, startPoint y: 96, endPoint x: 103, endPoint y: 96, distance: 6.1
click at [97, 96] on input "First Name Filter Input" at bounding box center [96, 98] width 24 height 11
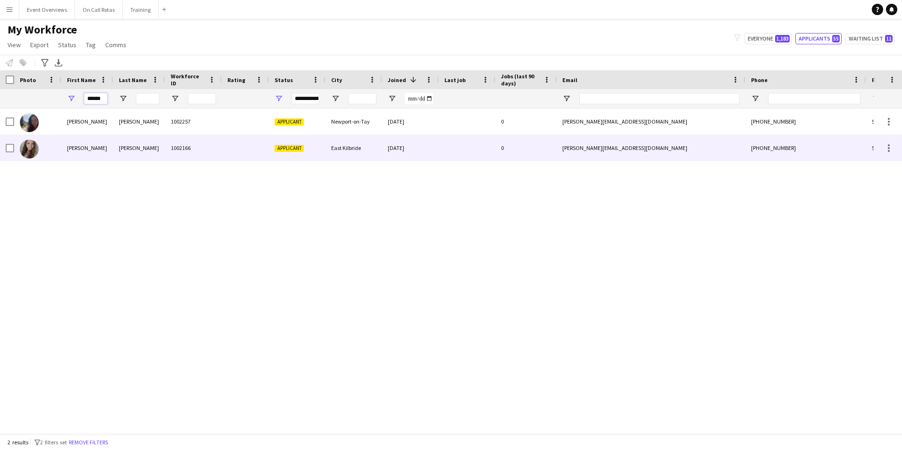
type input "******"
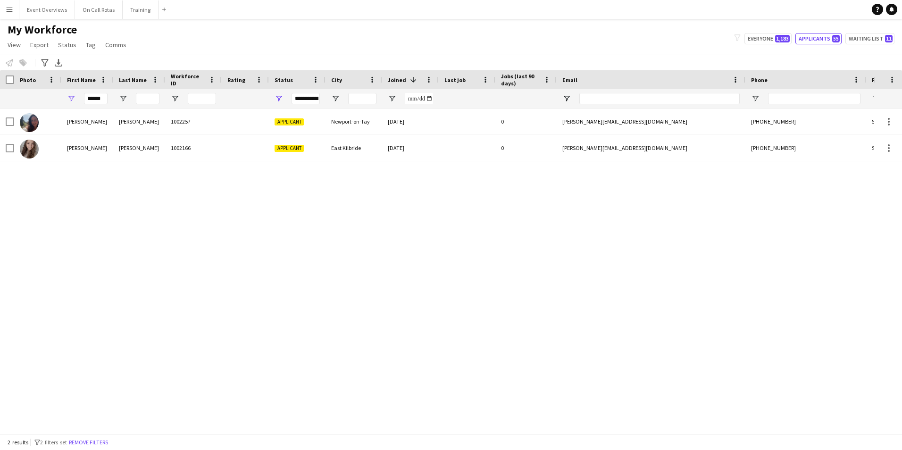
click at [351, 163] on div "[PERSON_NAME] 1002257 Applicant Newport-on-Tay [DATE] 0 [PERSON_NAME][EMAIL_ADD…" at bounding box center [437, 268] width 874 height 318
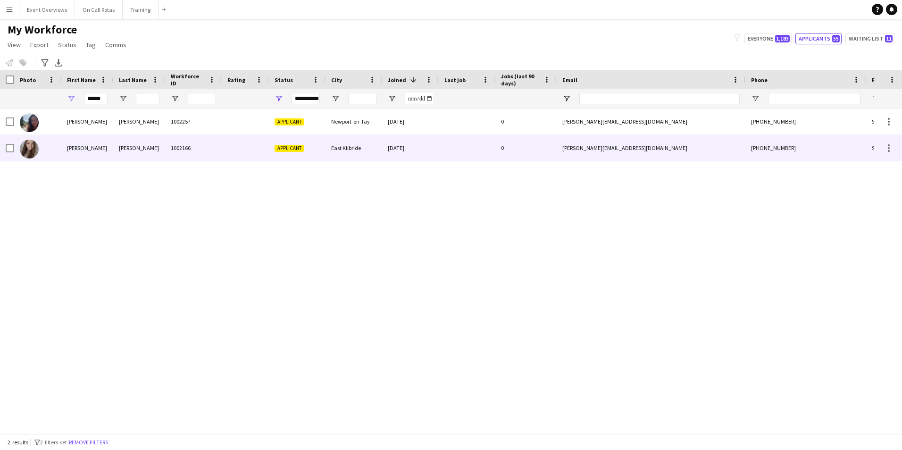
click at [349, 151] on div "East Kilbride" at bounding box center [354, 148] width 57 height 26
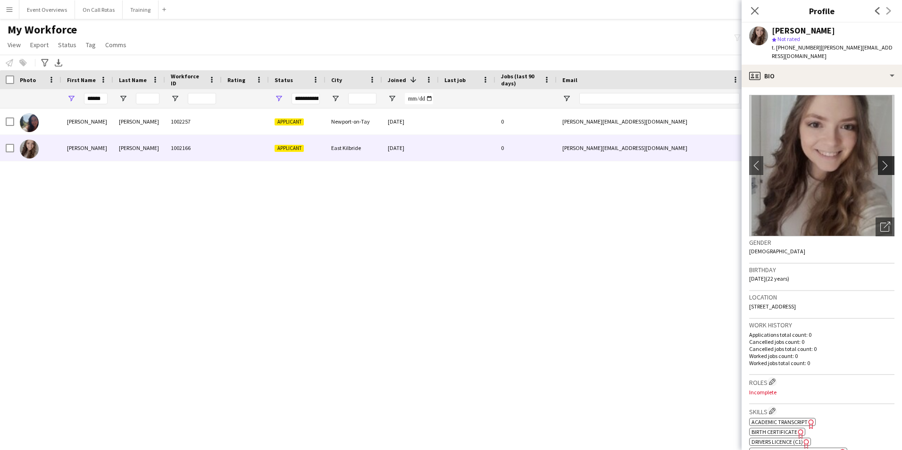
click at [878, 156] on button "chevron-right" at bounding box center [887, 165] width 19 height 19
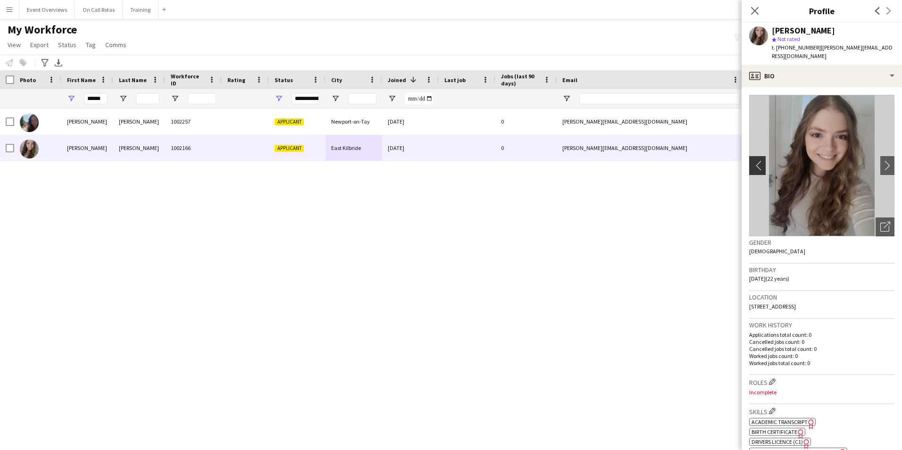
click at [754, 160] on app-icon "chevron-left" at bounding box center [756, 165] width 15 height 10
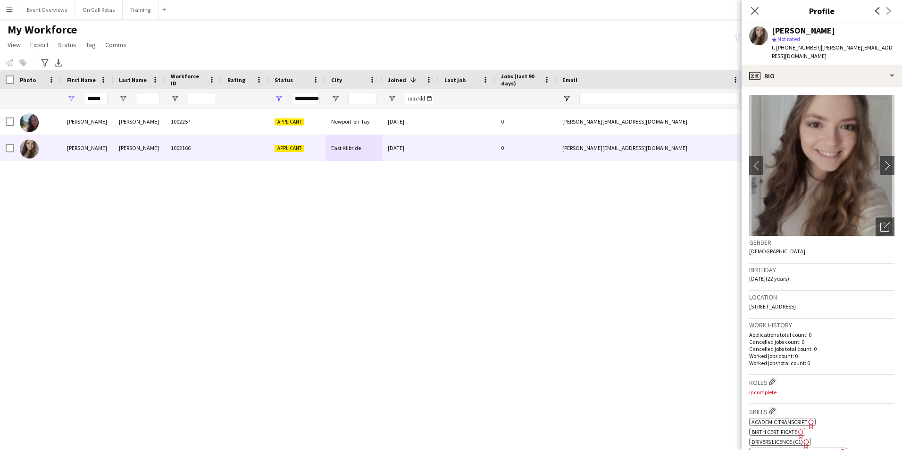
click at [829, 87] on app-crew-profile-bio "chevron-left chevron-right Open photos pop-in Gender [DEMOGRAPHIC_DATA] Birthda…" at bounding box center [822, 268] width 160 height 363
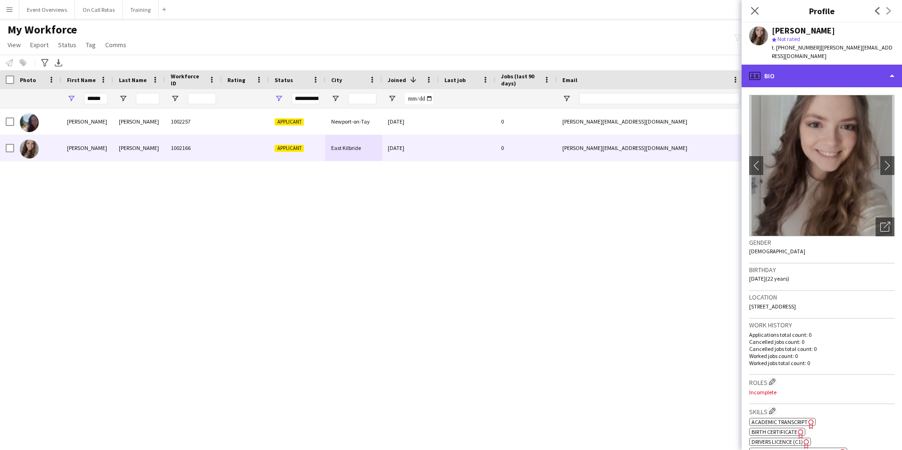
click at [829, 78] on div "profile Bio" at bounding box center [822, 76] width 160 height 23
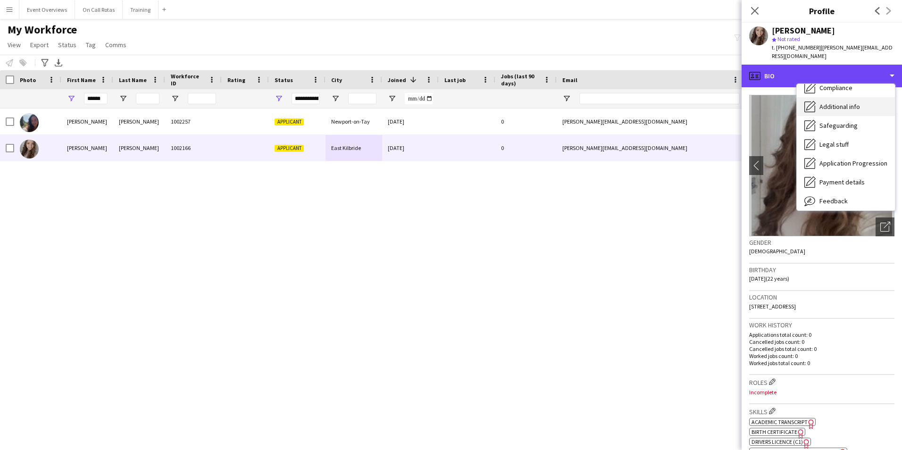
scroll to position [94, 0]
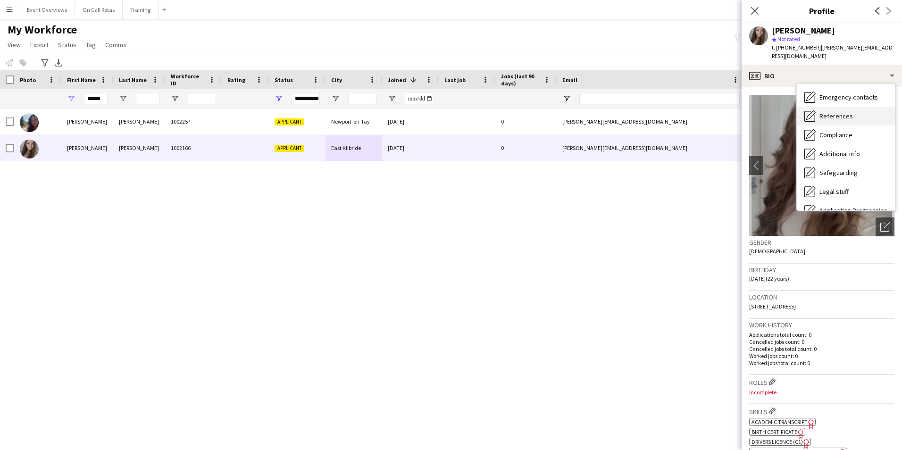
click at [828, 112] on span "References" at bounding box center [835, 116] width 33 height 8
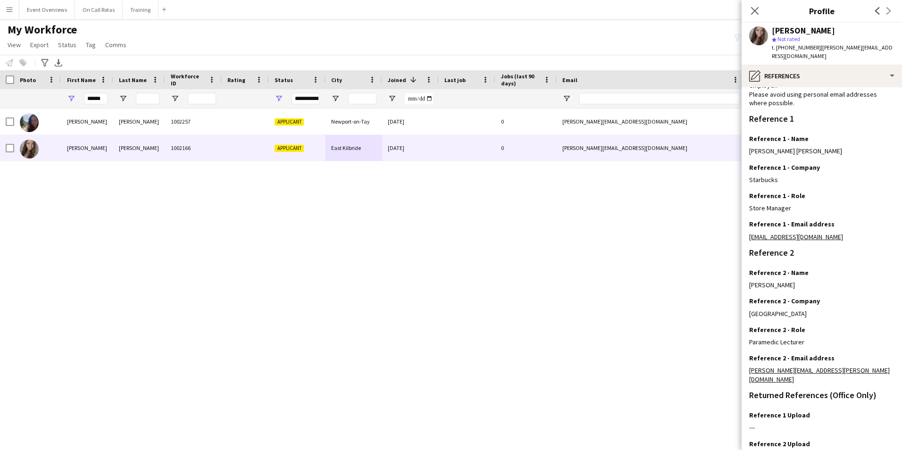
scroll to position [0, 0]
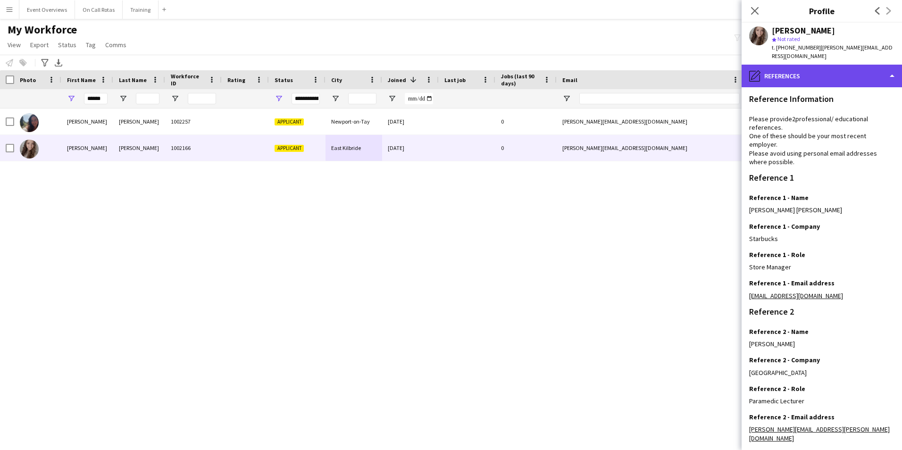
click at [804, 67] on div "pencil4 References" at bounding box center [822, 76] width 160 height 23
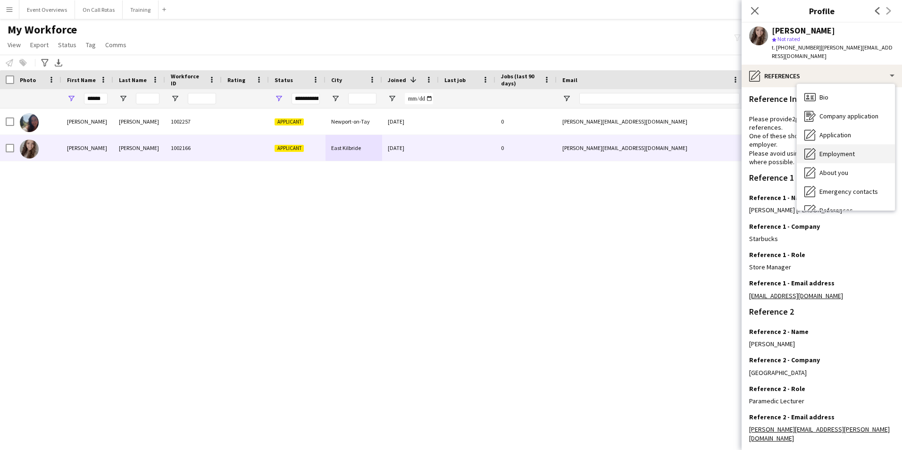
click at [835, 150] on span "Employment" at bounding box center [836, 154] width 35 height 8
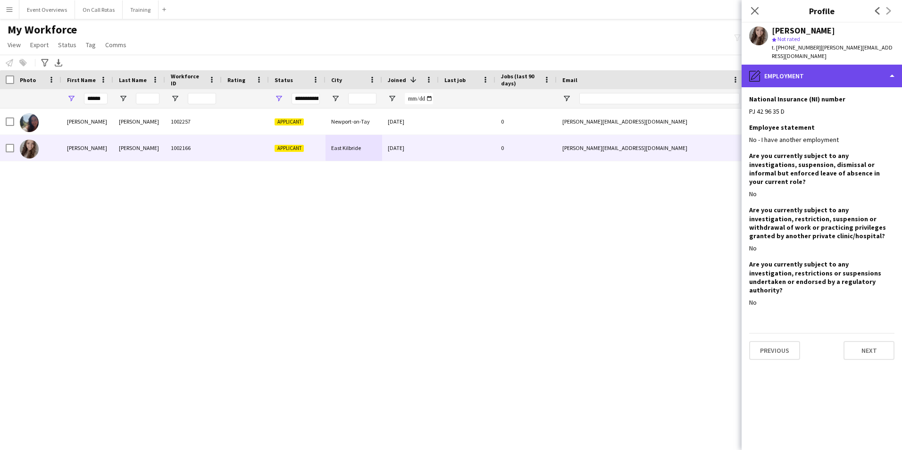
click at [792, 66] on div "pencil4 Employment" at bounding box center [822, 76] width 160 height 23
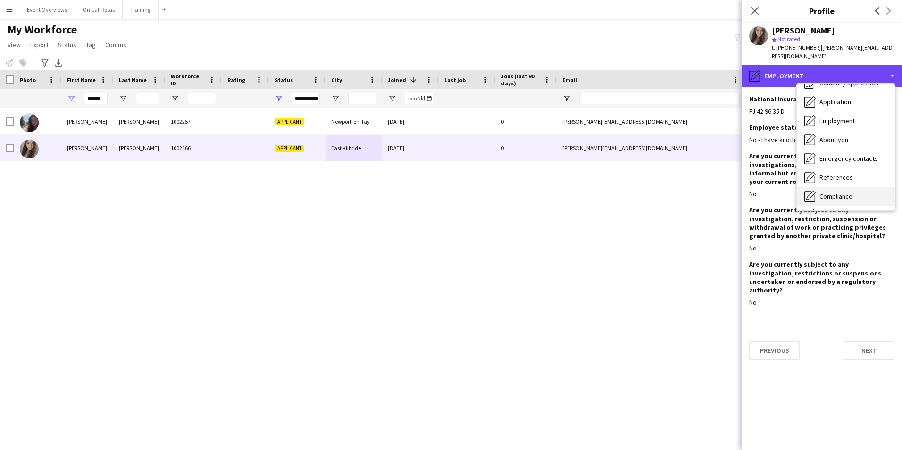
scroll to position [47, 0]
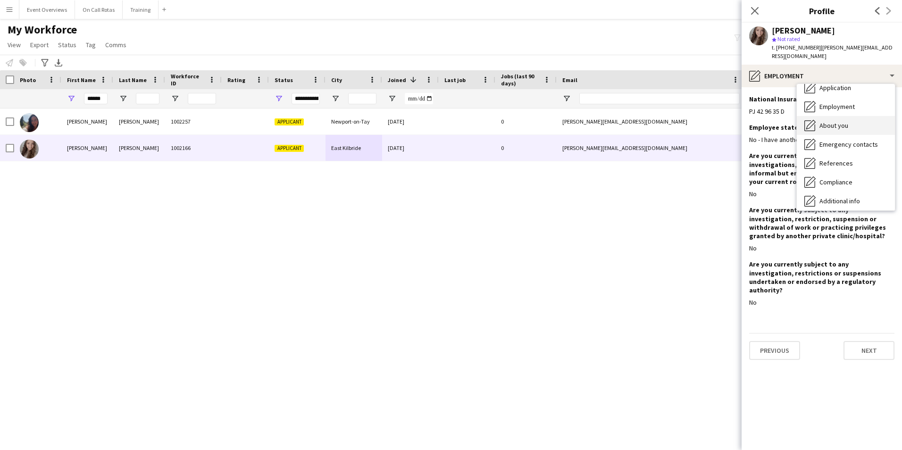
click at [829, 121] on span "About you" at bounding box center [833, 125] width 29 height 8
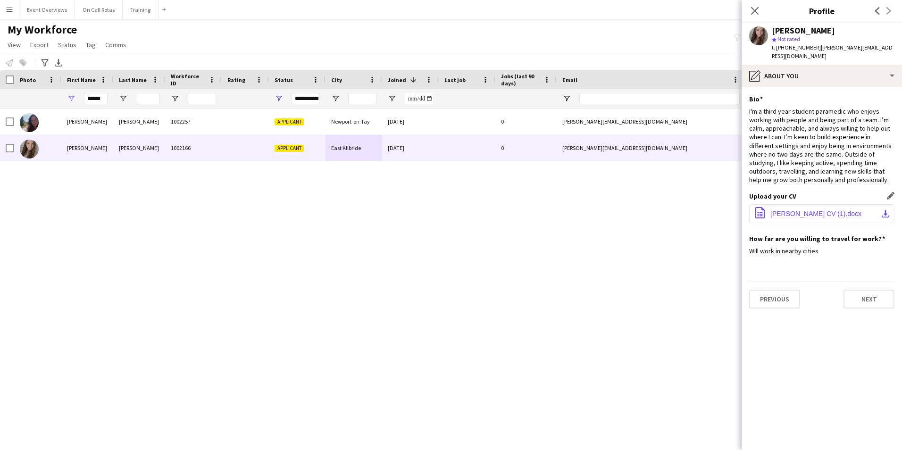
click at [786, 210] on span "[PERSON_NAME] CV (1).docx" at bounding box center [815, 214] width 91 height 8
click at [876, 12] on icon "Previous" at bounding box center [878, 11] width 8 height 8
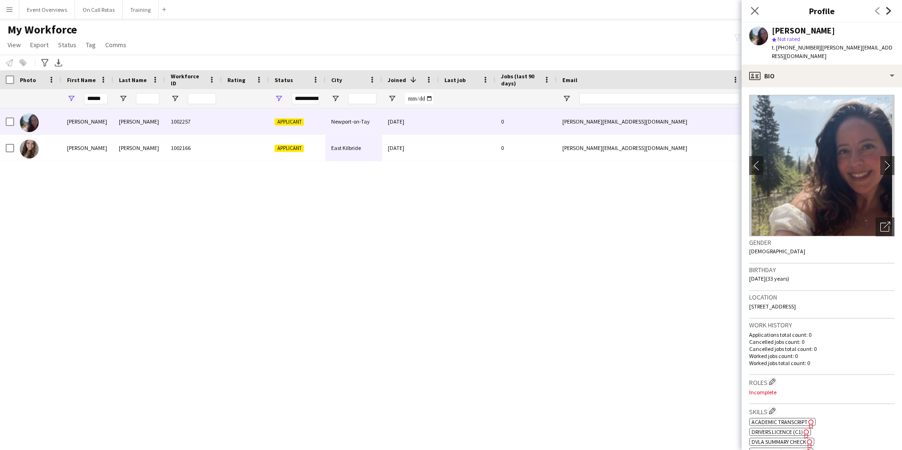
click at [886, 12] on icon "Next" at bounding box center [889, 11] width 8 height 8
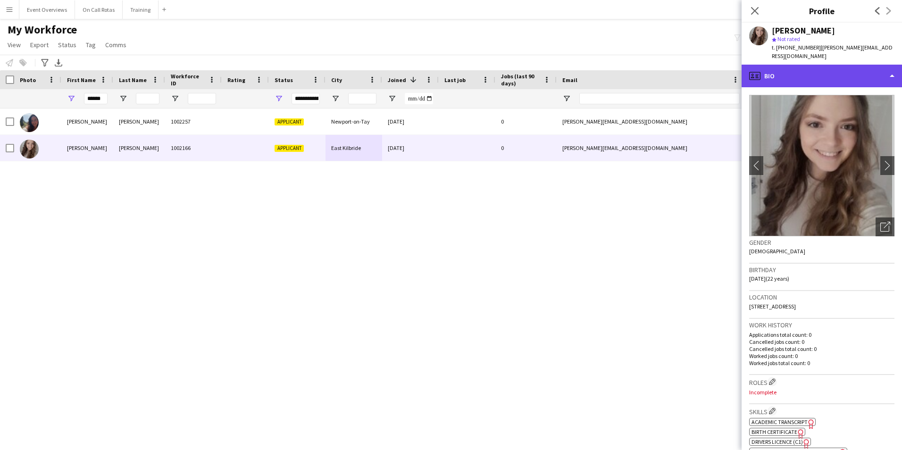
click at [824, 70] on div "profile Bio" at bounding box center [822, 76] width 160 height 23
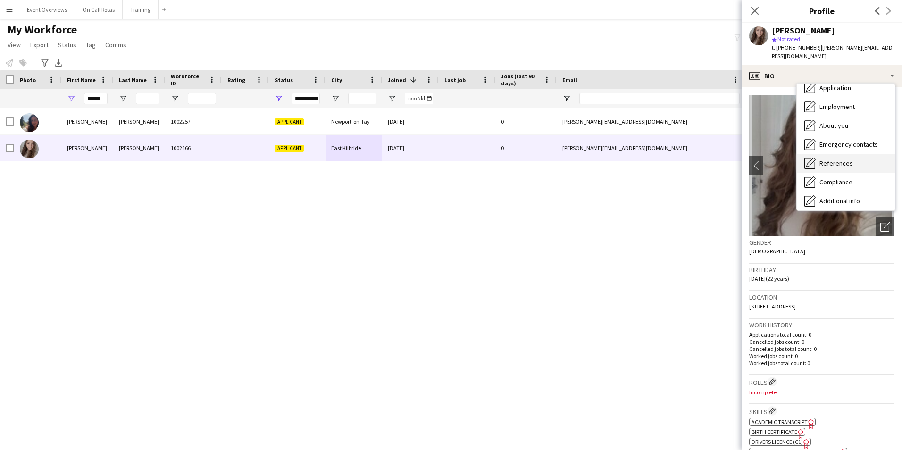
click at [829, 159] on span "References" at bounding box center [835, 163] width 33 height 8
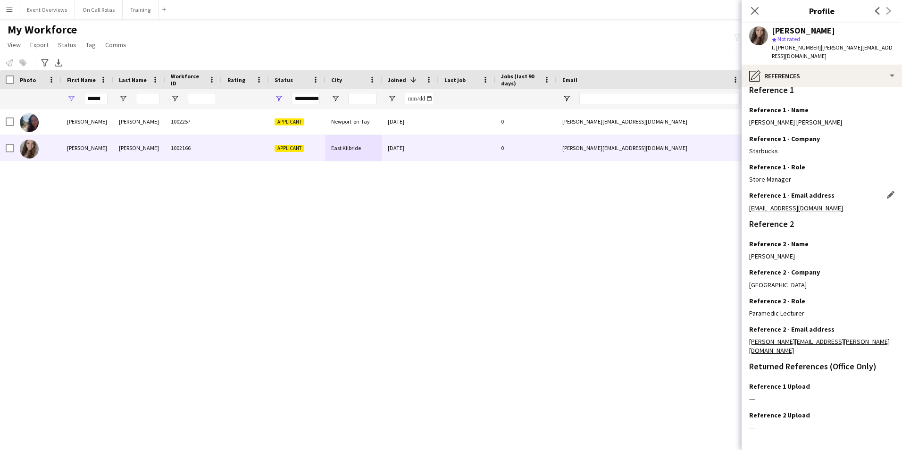
scroll to position [94, 0]
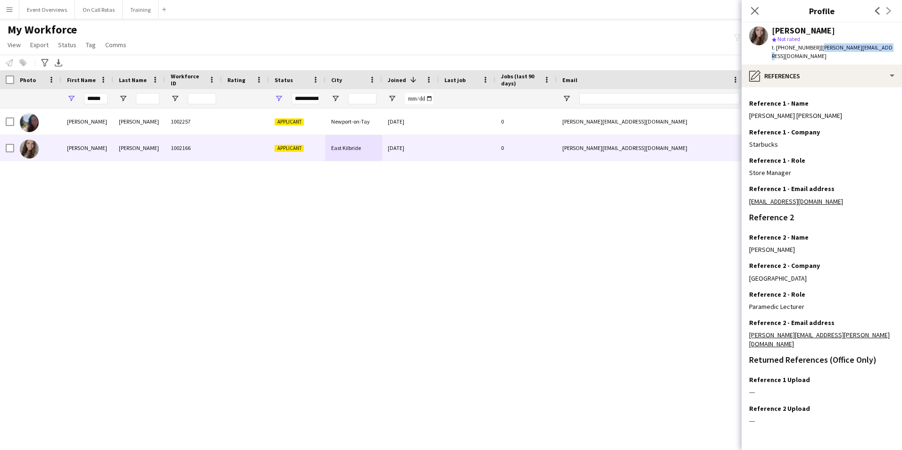
drag, startPoint x: 882, startPoint y: 49, endPoint x: 817, endPoint y: 48, distance: 65.1
click at [817, 48] on div "[PERSON_NAME] star Not rated t. [PHONE_NUMBER] | [PERSON_NAME][EMAIL_ADDRESS][D…" at bounding box center [822, 44] width 160 height 42
copy span "[PERSON_NAME][EMAIL_ADDRESS][DOMAIN_NAME]"
drag, startPoint x: 833, startPoint y: 192, endPoint x: 742, endPoint y: 193, distance: 91.1
click at [742, 193] on app-section-data-types "Reference Information Please provide 2 professional/ educational references. On…" at bounding box center [822, 268] width 160 height 363
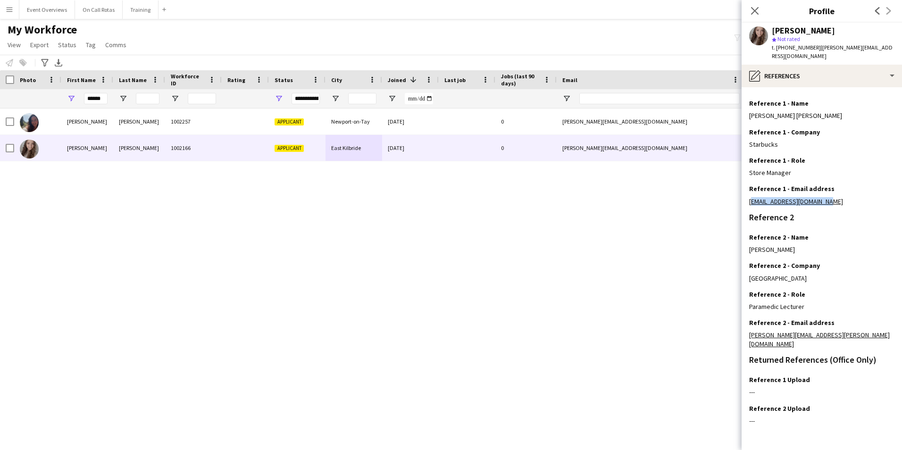
copy link "[EMAIL_ADDRESS][DOMAIN_NAME]"
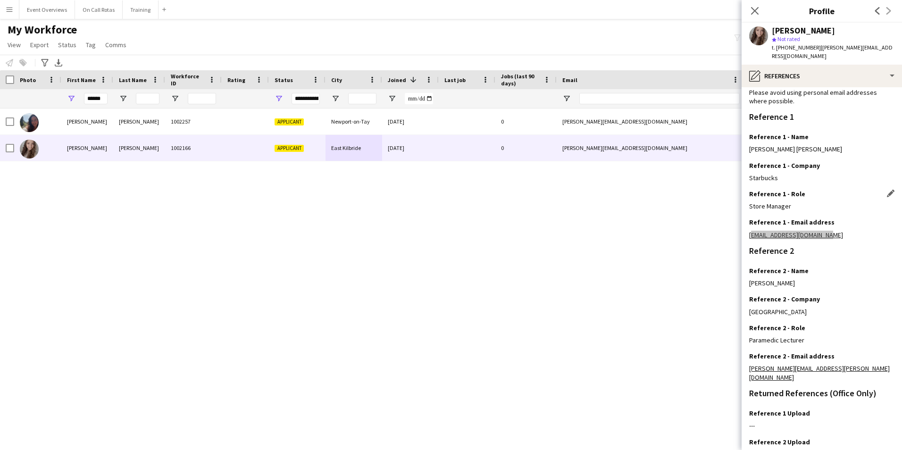
scroll to position [47, 0]
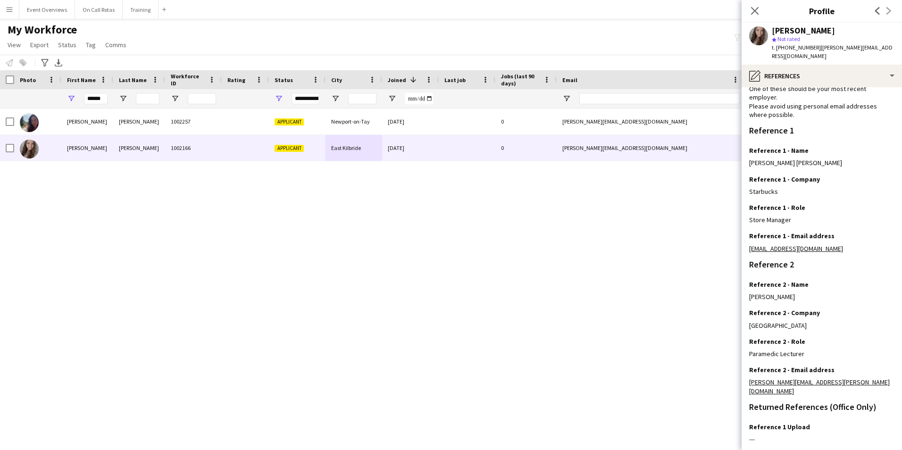
click at [748, 11] on div "Close pop-in" at bounding box center [755, 11] width 26 height 22
click at [750, 11] on icon "Close pop-in" at bounding box center [754, 10] width 9 height 9
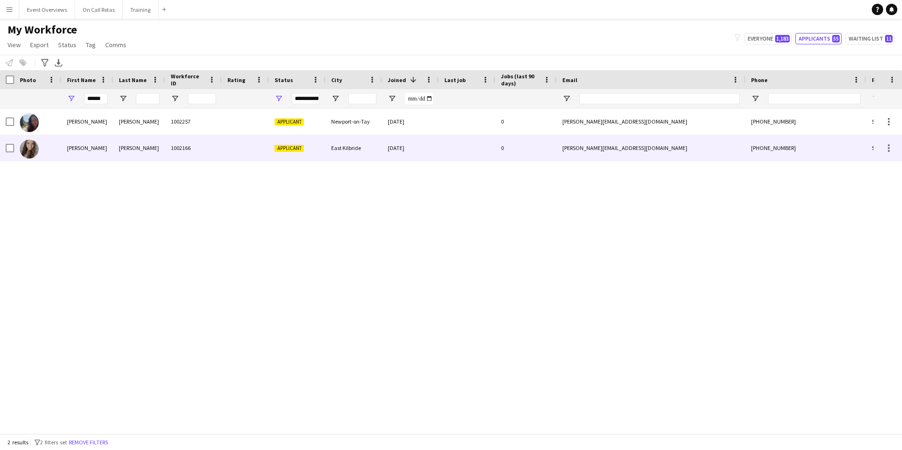
click at [308, 149] on div "Applicant" at bounding box center [297, 148] width 57 height 26
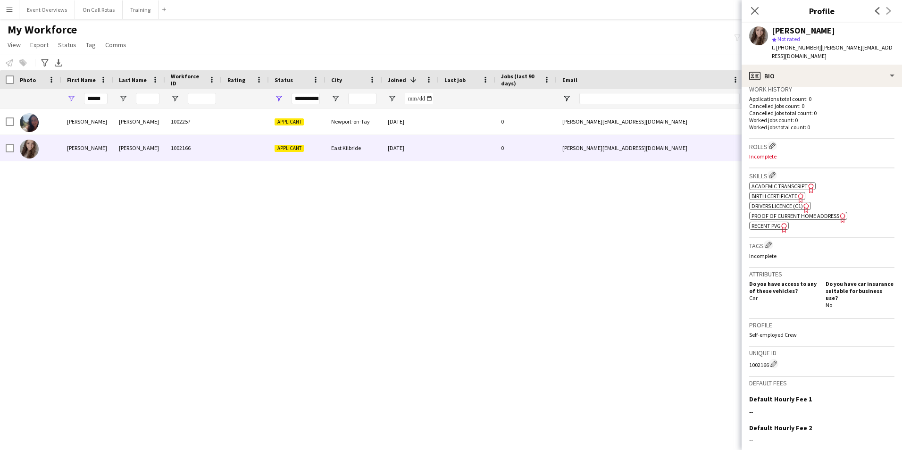
scroll to position [0, 0]
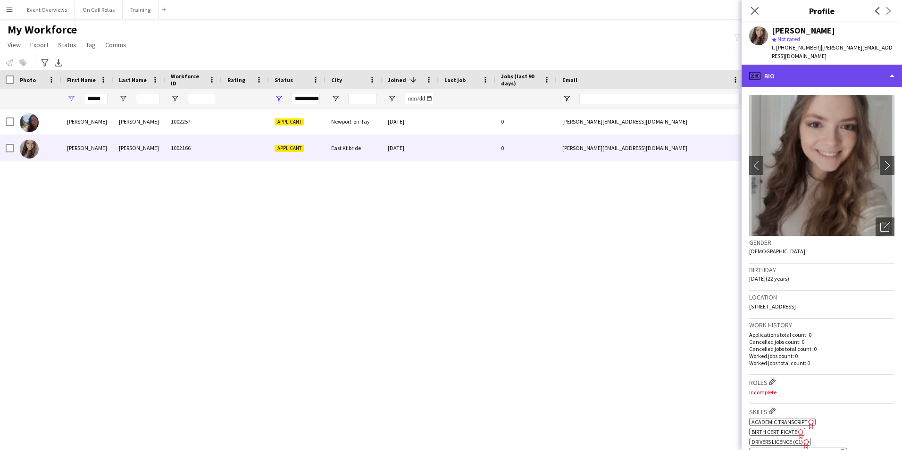
click at [791, 65] on div "profile Bio" at bounding box center [822, 76] width 160 height 23
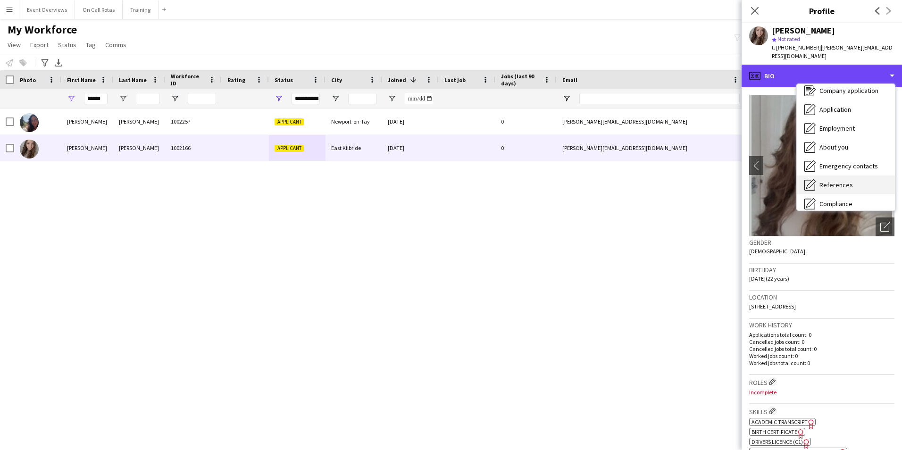
scroll to position [47, 0]
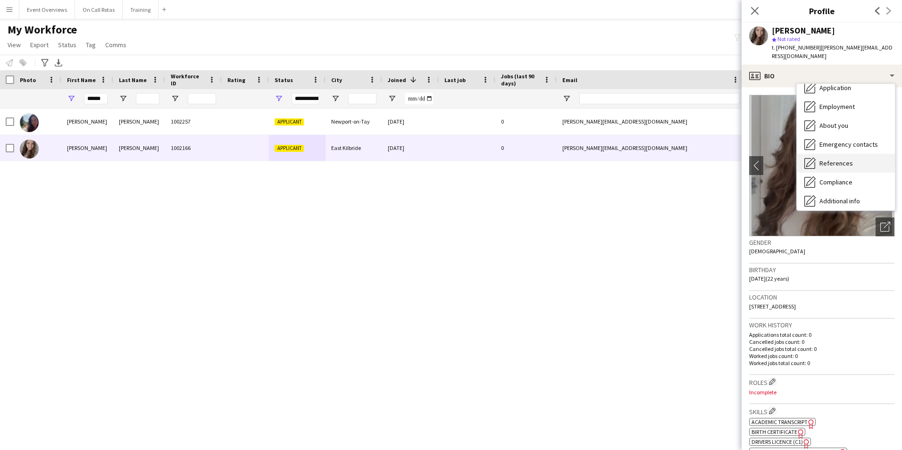
click at [844, 159] on span "References" at bounding box center [835, 163] width 33 height 8
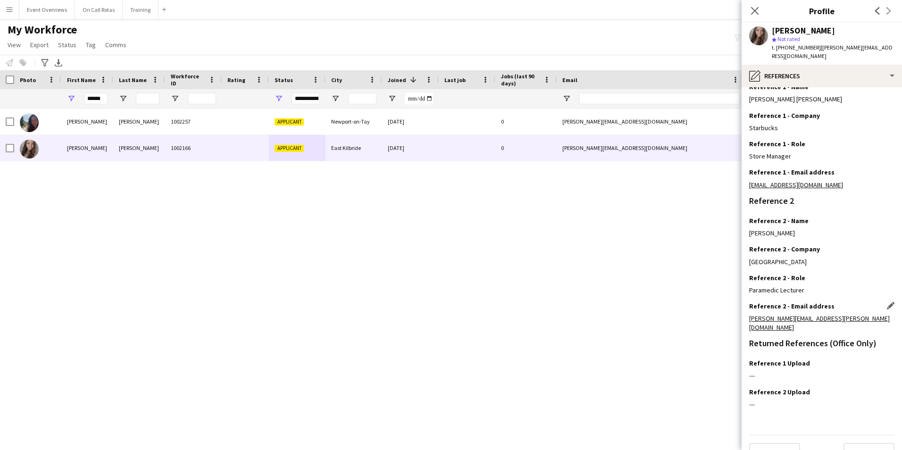
scroll to position [113, 0]
drag, startPoint x: 746, startPoint y: 309, endPoint x: 819, endPoint y: 309, distance: 73.1
click at [819, 309] on app-section-data-types "Reference Information Please provide 2 professional/ educational references. On…" at bounding box center [822, 268] width 160 height 363
copy link "[PERSON_NAME][EMAIL_ADDRESS][PERSON_NAME][DOMAIN_NAME]"
drag, startPoint x: 107, startPoint y: 99, endPoint x: 61, endPoint y: 100, distance: 45.3
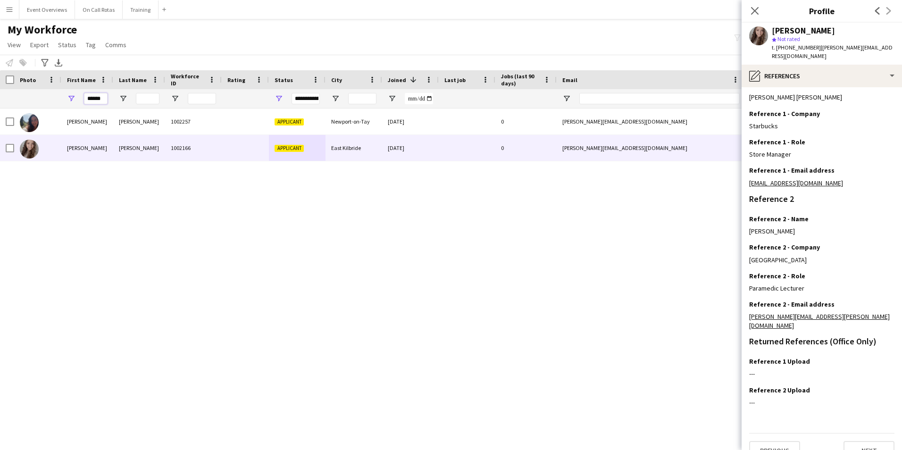
click at [60, 100] on div "**********" at bounding box center [511, 98] width 1023 height 19
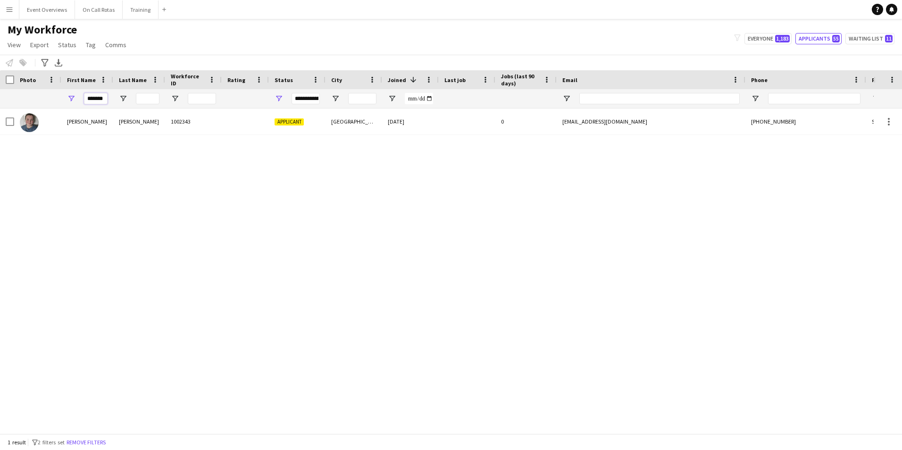
type input "*******"
click at [235, 120] on div at bounding box center [245, 122] width 47 height 26
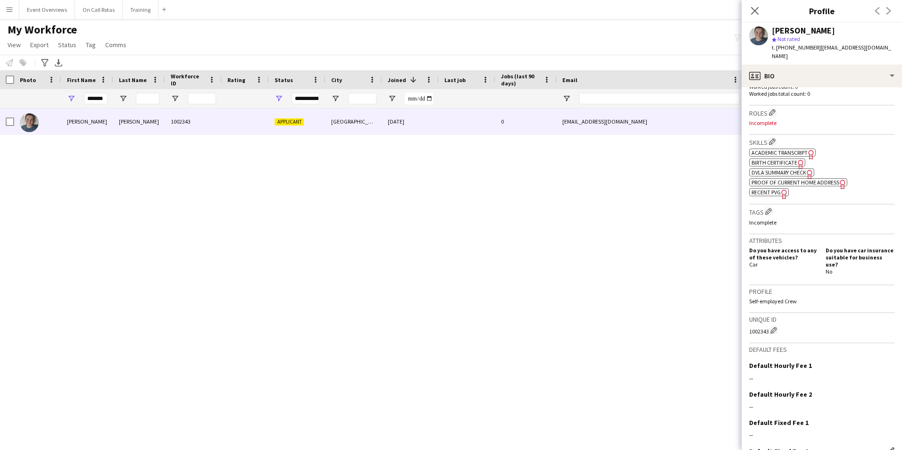
scroll to position [313, 0]
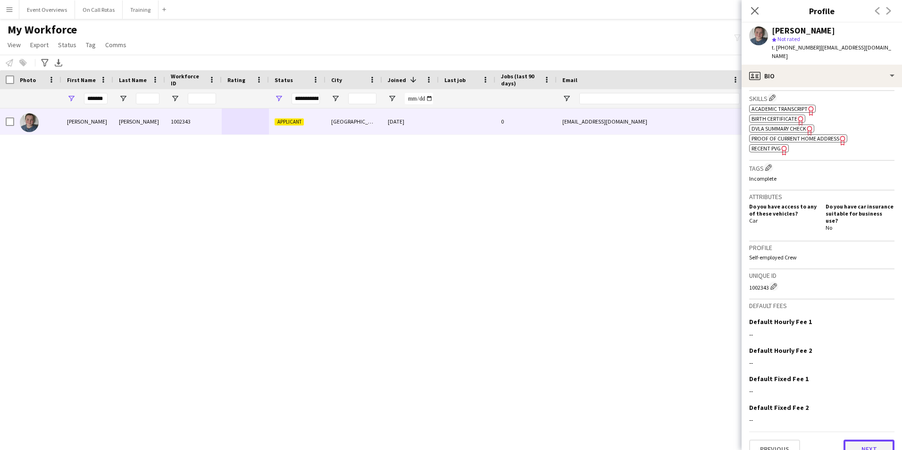
click at [852, 440] on button "Next" at bounding box center [869, 449] width 51 height 19
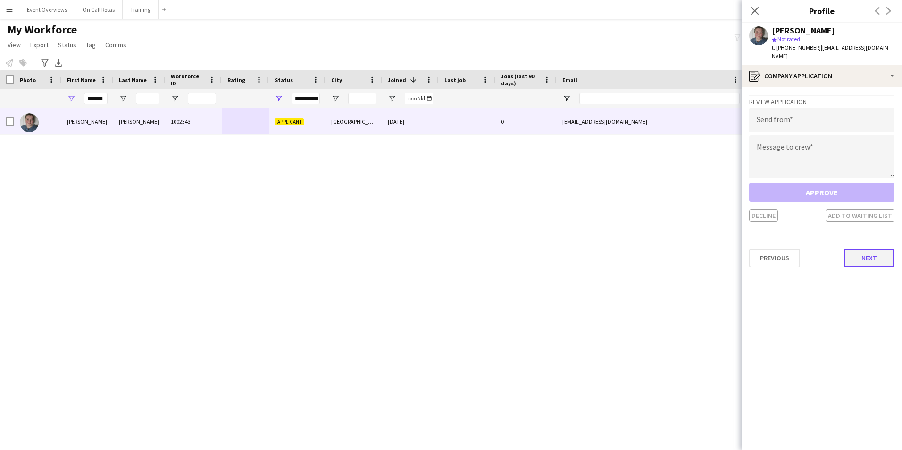
click at [854, 249] on button "Next" at bounding box center [869, 258] width 51 height 19
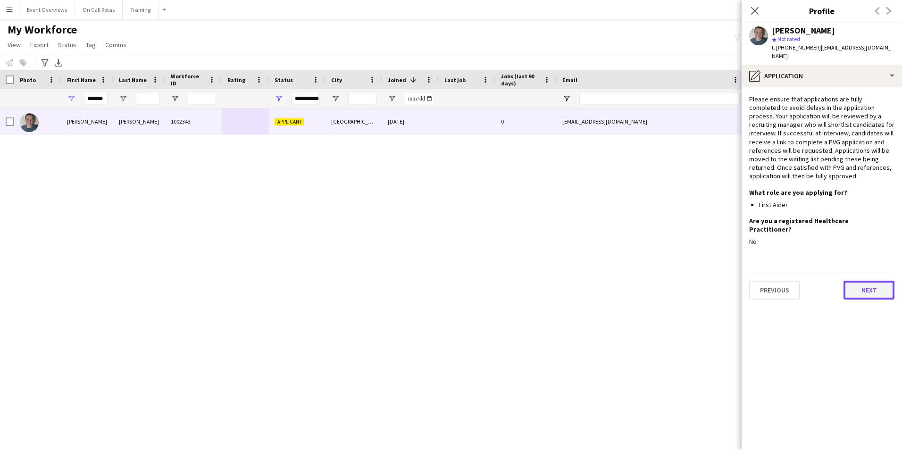
click at [867, 282] on button "Next" at bounding box center [869, 290] width 51 height 19
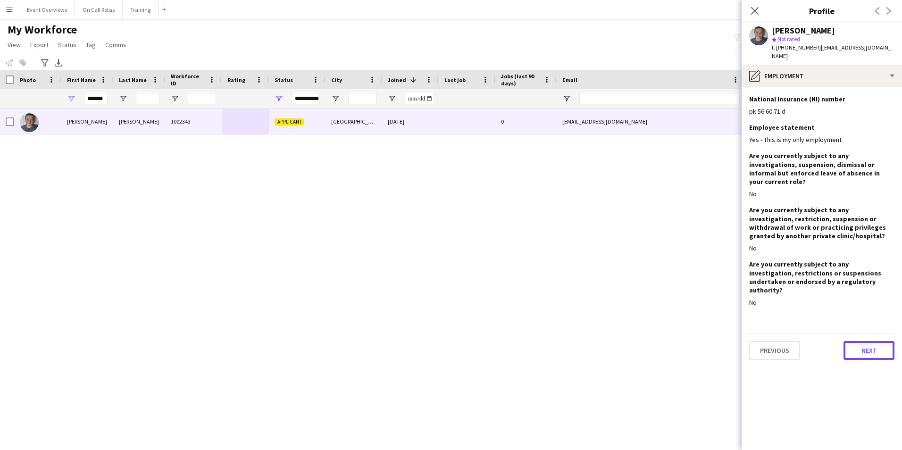
click at [869, 341] on button "Next" at bounding box center [869, 350] width 51 height 19
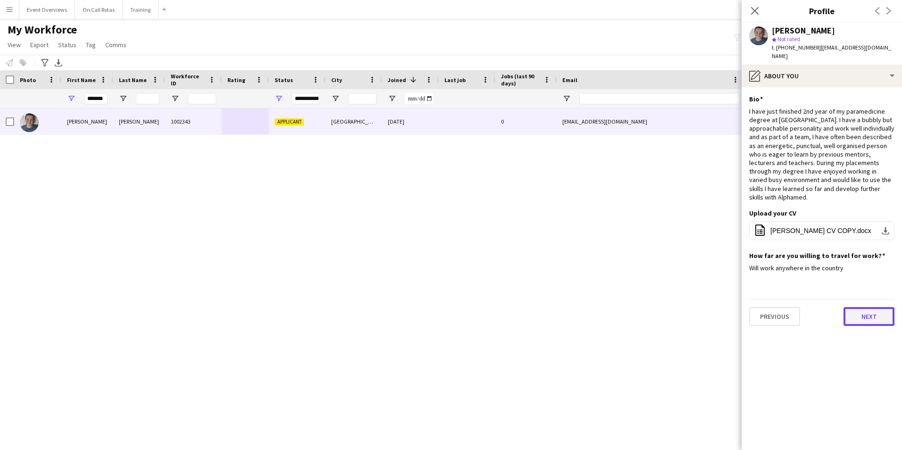
click at [860, 307] on button "Next" at bounding box center [869, 316] width 51 height 19
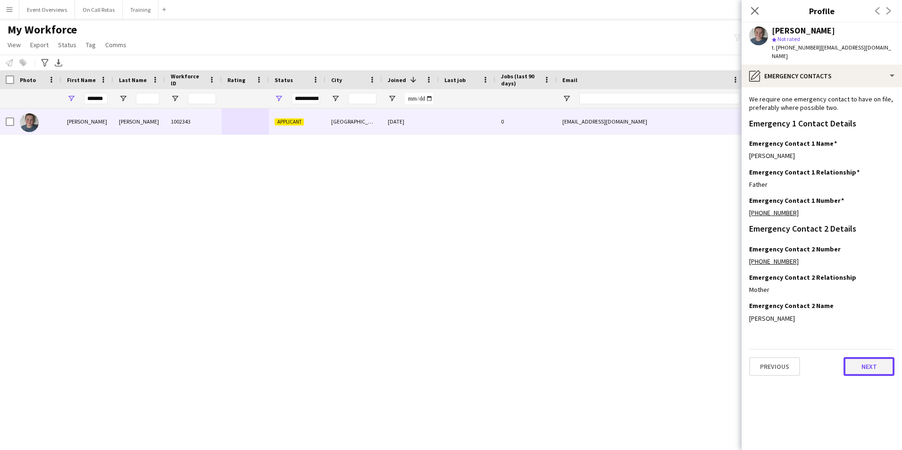
click at [867, 359] on button "Next" at bounding box center [869, 366] width 51 height 19
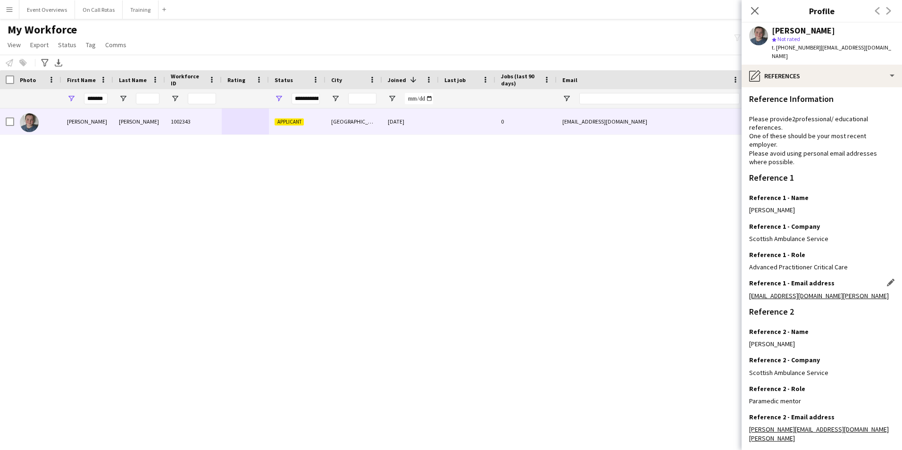
scroll to position [127, 0]
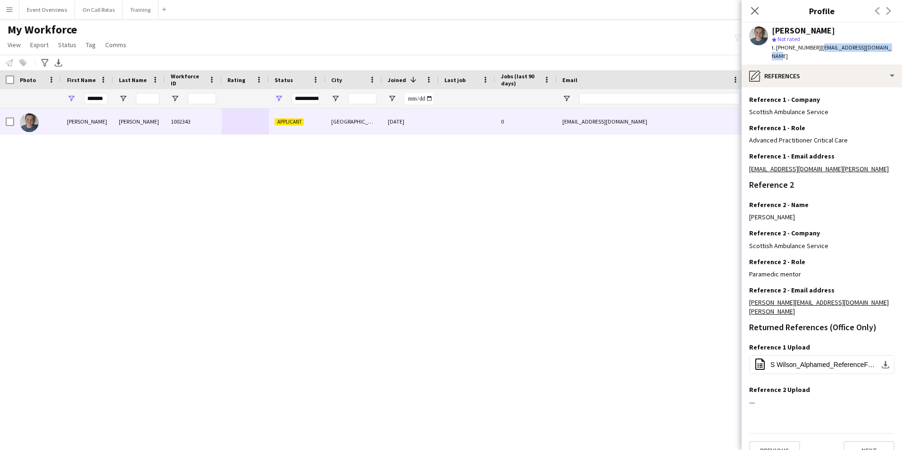
drag, startPoint x: 887, startPoint y: 47, endPoint x: 818, endPoint y: 51, distance: 69.9
click at [818, 51] on div "[PERSON_NAME] star Not rated t. [PHONE_NUMBER] | [EMAIL_ADDRESS][DOMAIN_NAME]" at bounding box center [822, 44] width 160 height 42
copy span "[EMAIL_ADDRESS][DOMAIN_NAME]"
drag, startPoint x: 824, startPoint y: 297, endPoint x: 744, endPoint y: 299, distance: 79.8
click at [744, 299] on app-section-data-types "Reference Information Please provide 2 professional/ educational references. On…" at bounding box center [822, 268] width 160 height 363
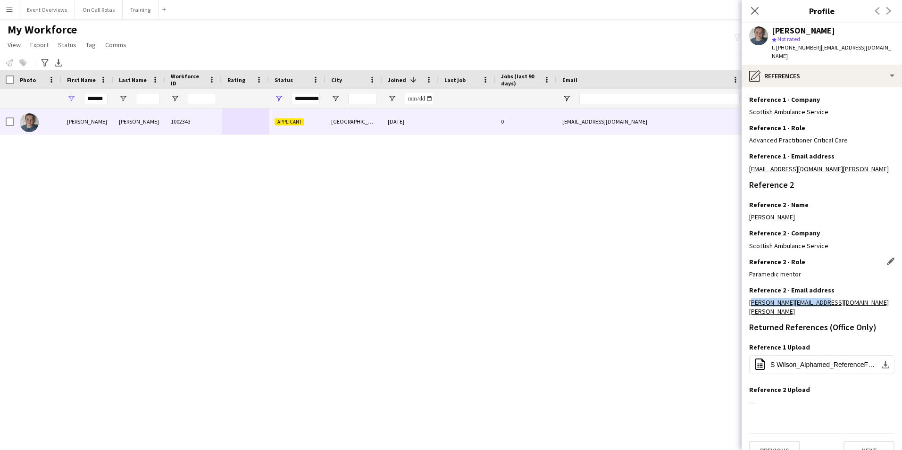
copy link "[PERSON_NAME][EMAIL_ADDRESS][DOMAIN_NAME][PERSON_NAME]"
click at [779, 441] on button "Previous" at bounding box center [774, 450] width 51 height 19
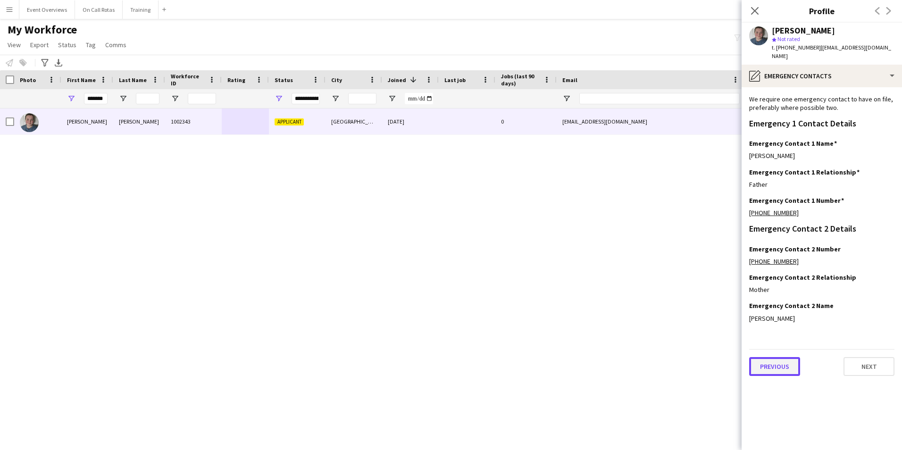
click at [781, 367] on button "Previous" at bounding box center [774, 366] width 51 height 19
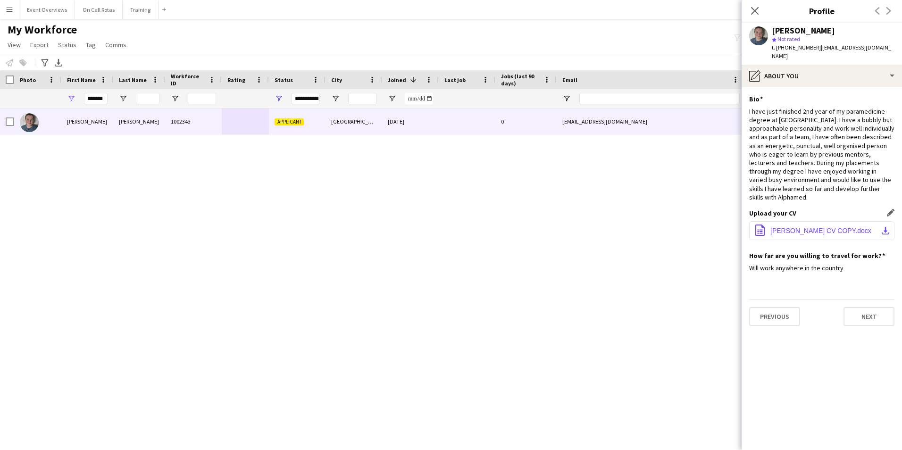
click at [793, 227] on span "[PERSON_NAME] CV COPY.docx" at bounding box center [820, 231] width 101 height 8
click at [869, 307] on button "Next" at bounding box center [869, 316] width 51 height 19
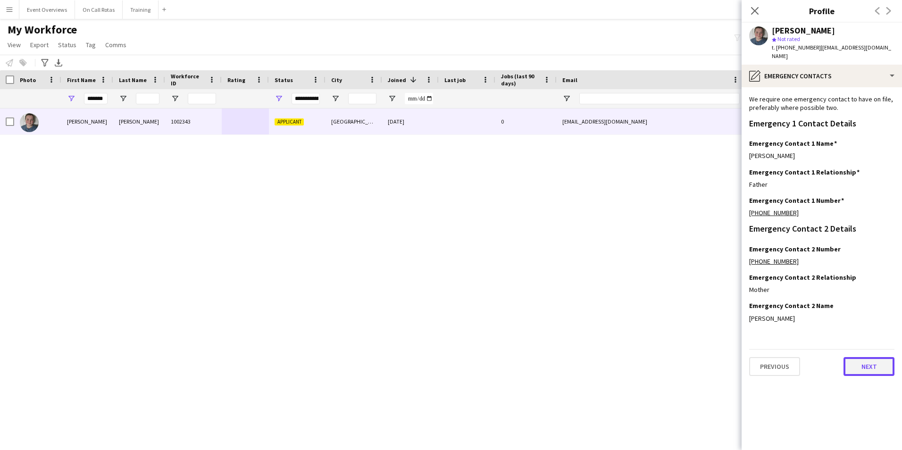
click at [859, 357] on button "Next" at bounding box center [869, 366] width 51 height 19
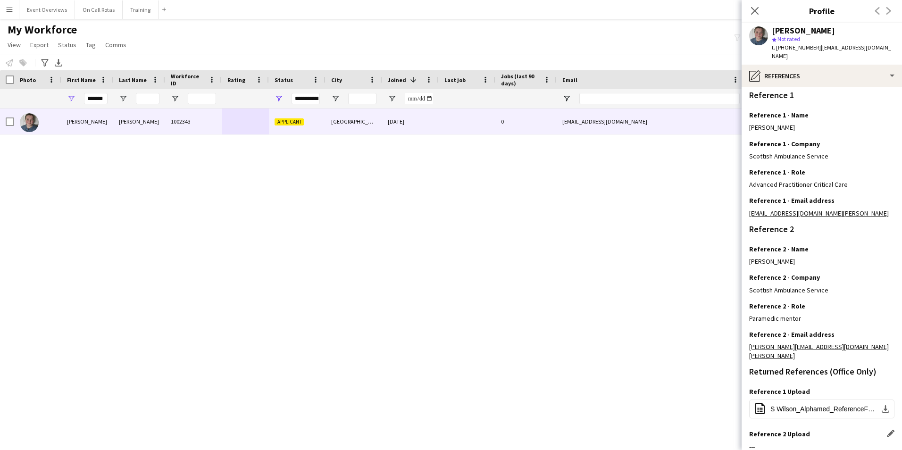
scroll to position [127, 0]
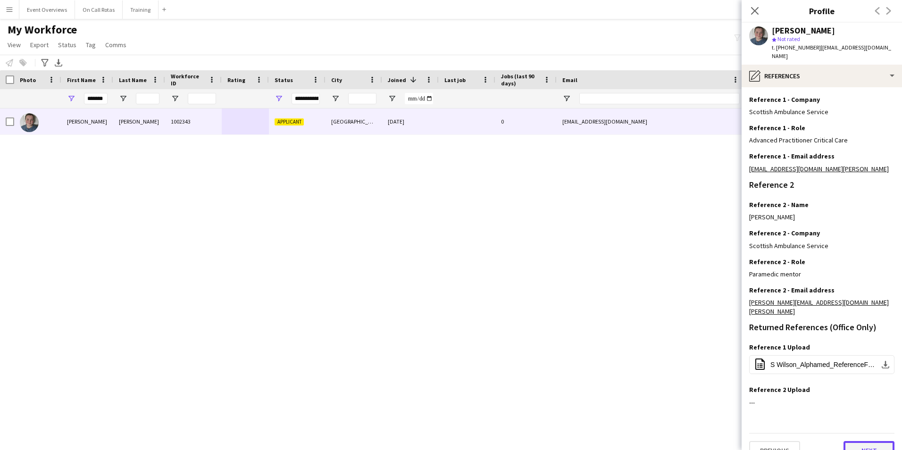
click at [859, 441] on button "Next" at bounding box center [869, 450] width 51 height 19
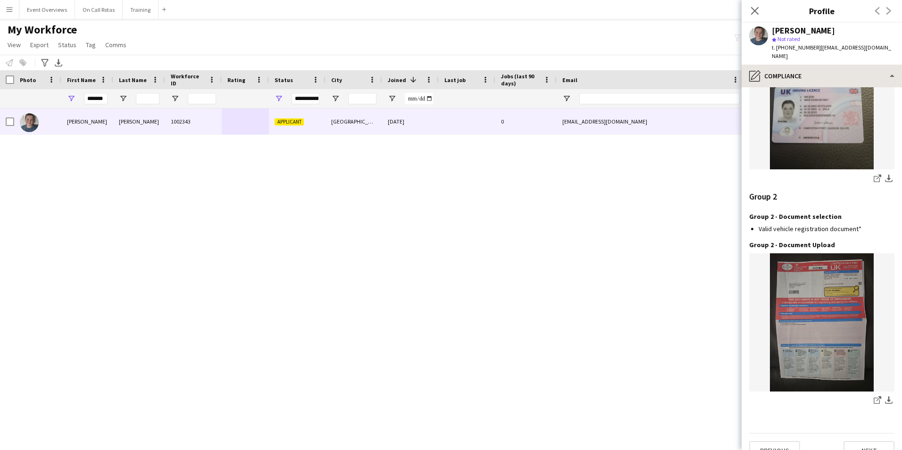
scroll to position [749, 0]
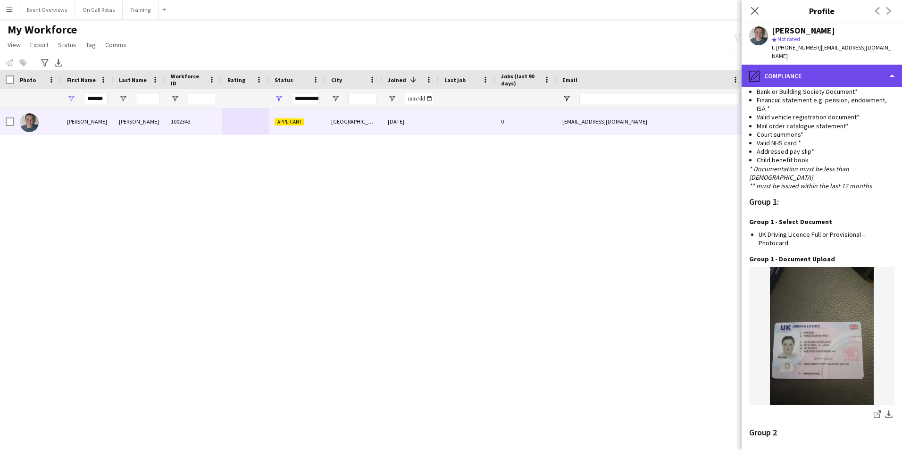
click at [807, 67] on div "pencil4 Compliance" at bounding box center [822, 76] width 160 height 23
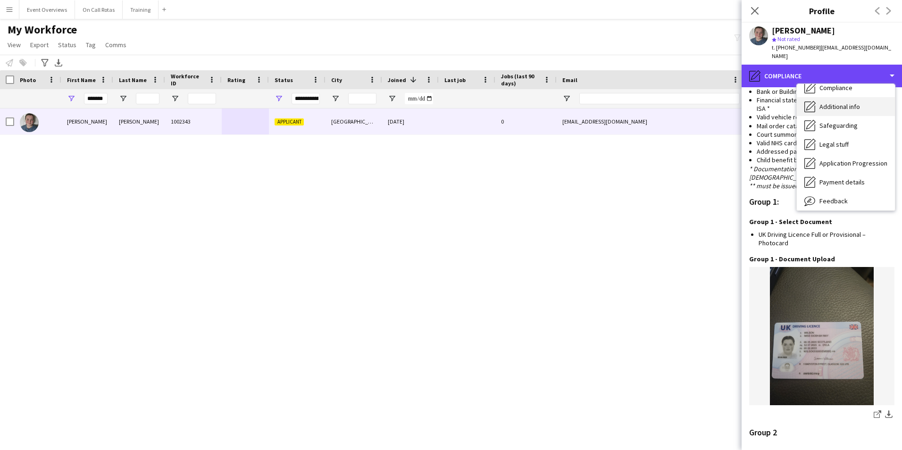
scroll to position [94, 0]
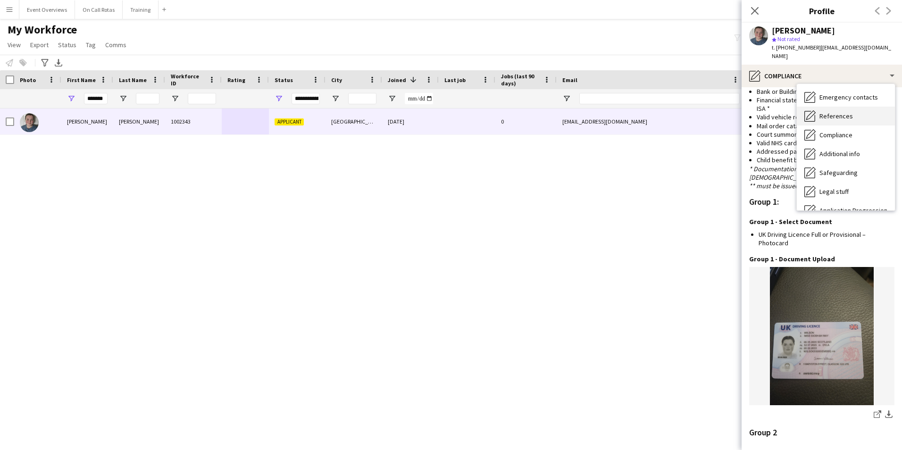
click at [835, 112] on span "References" at bounding box center [835, 116] width 33 height 8
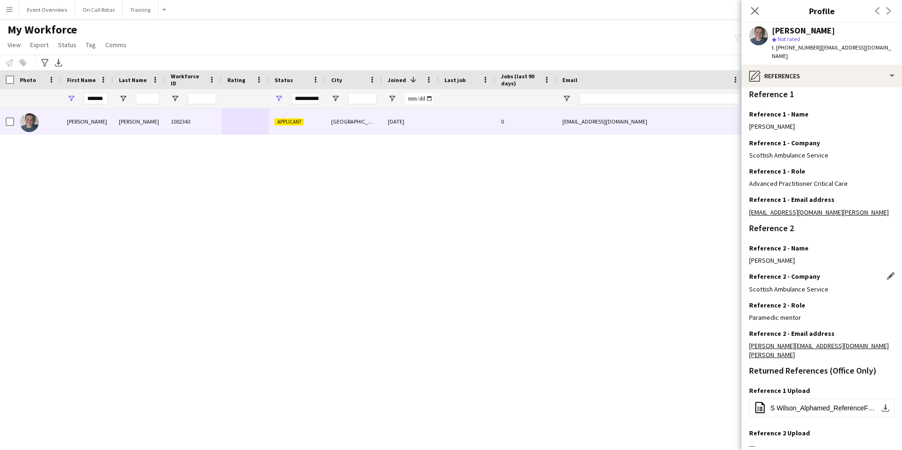
scroll to position [127, 0]
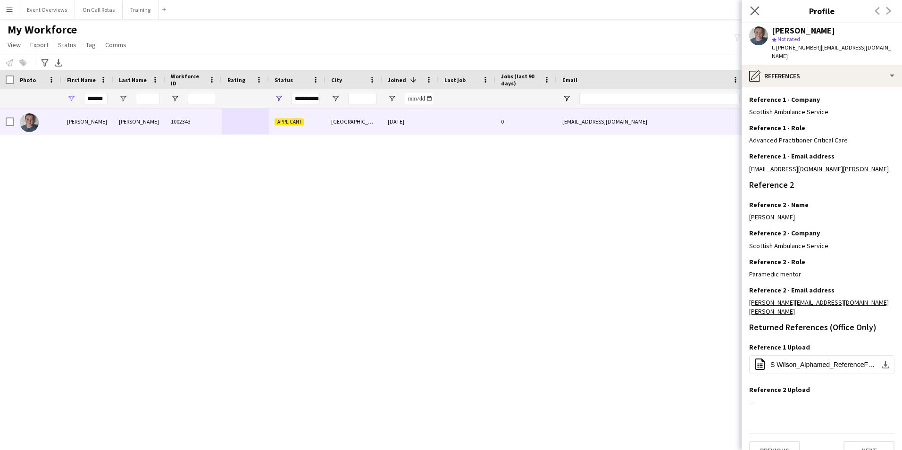
click at [756, 5] on app-icon "Close pop-in" at bounding box center [755, 11] width 14 height 14
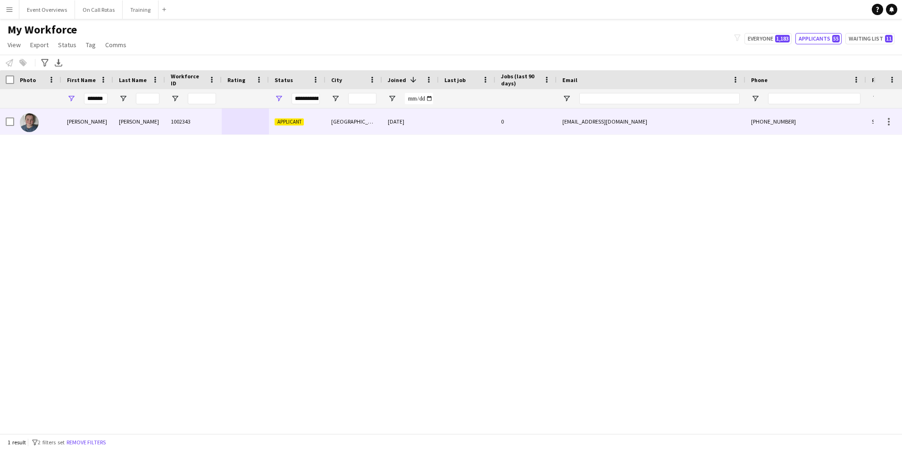
click at [303, 115] on div "Applicant" at bounding box center [297, 122] width 57 height 26
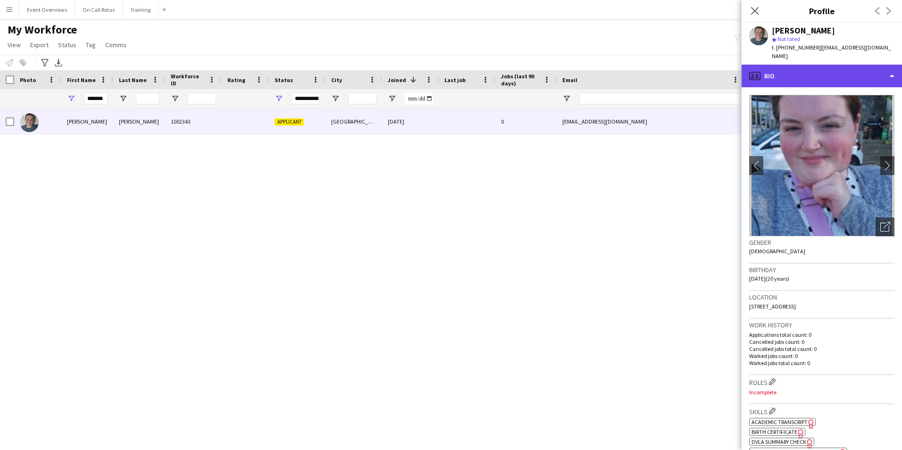
click at [795, 68] on div "profile Bio" at bounding box center [822, 76] width 160 height 23
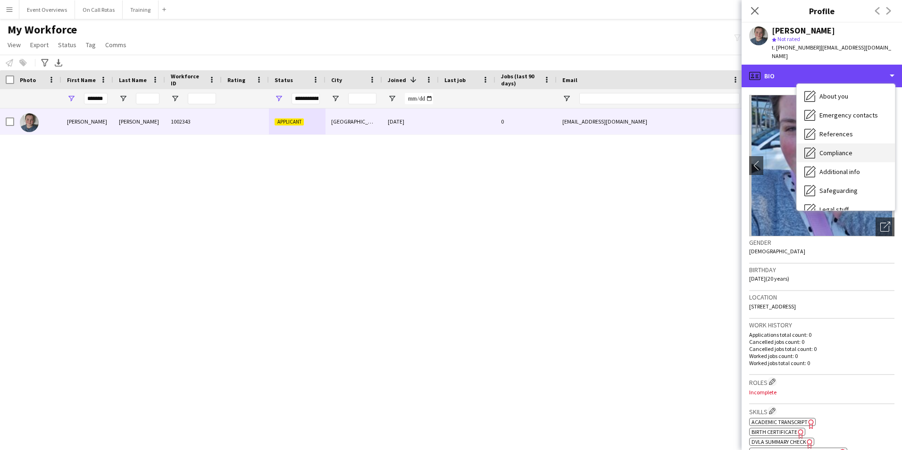
scroll to position [94, 0]
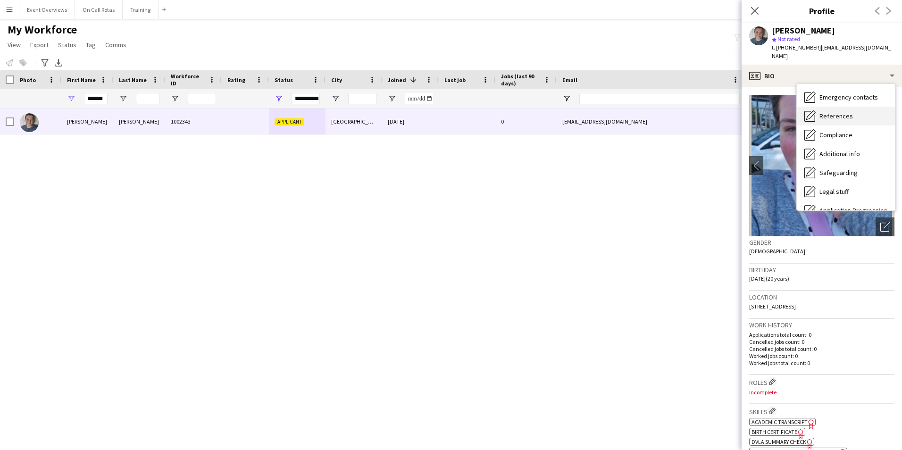
click at [829, 112] on span "References" at bounding box center [835, 116] width 33 height 8
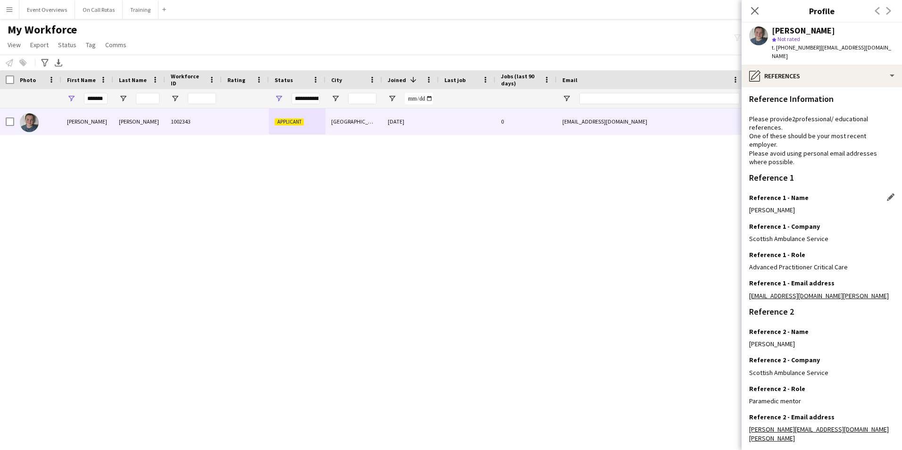
scroll to position [127, 0]
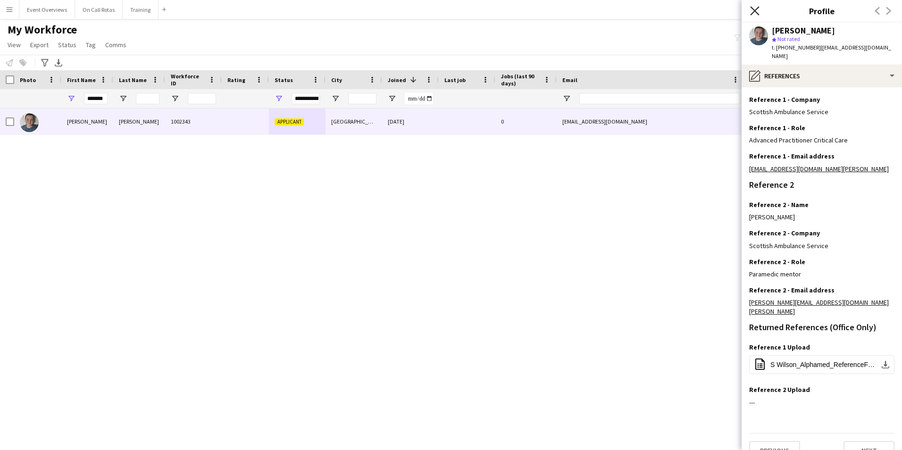
click at [756, 10] on icon at bounding box center [754, 10] width 9 height 9
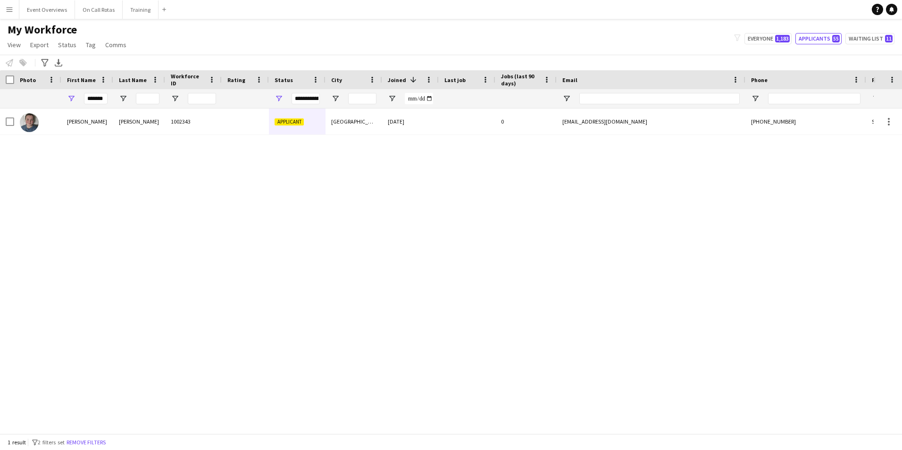
drag, startPoint x: 108, startPoint y: 98, endPoint x: 67, endPoint y: 101, distance: 41.1
click at [67, 101] on div "*******" at bounding box center [87, 98] width 52 height 19
drag, startPoint x: 101, startPoint y: 99, endPoint x: 76, endPoint y: 95, distance: 25.2
click at [76, 95] on div "*******" at bounding box center [87, 98] width 52 height 19
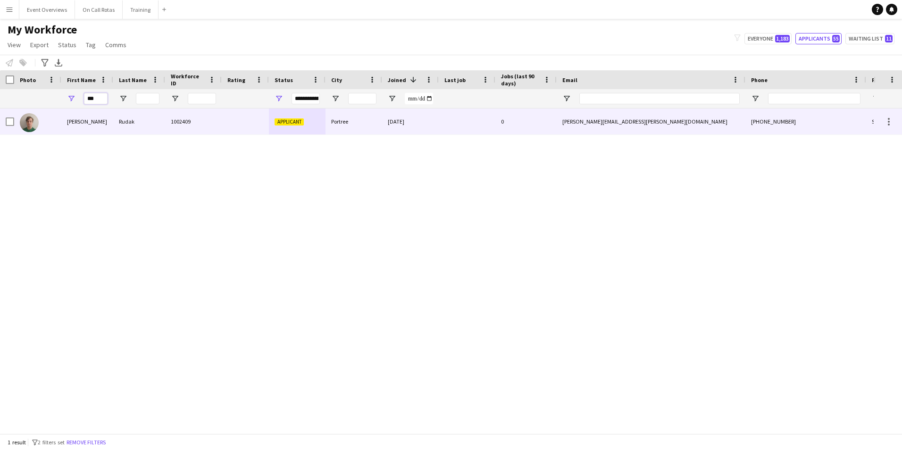
type input "***"
click at [214, 123] on div "1002409" at bounding box center [193, 122] width 57 height 26
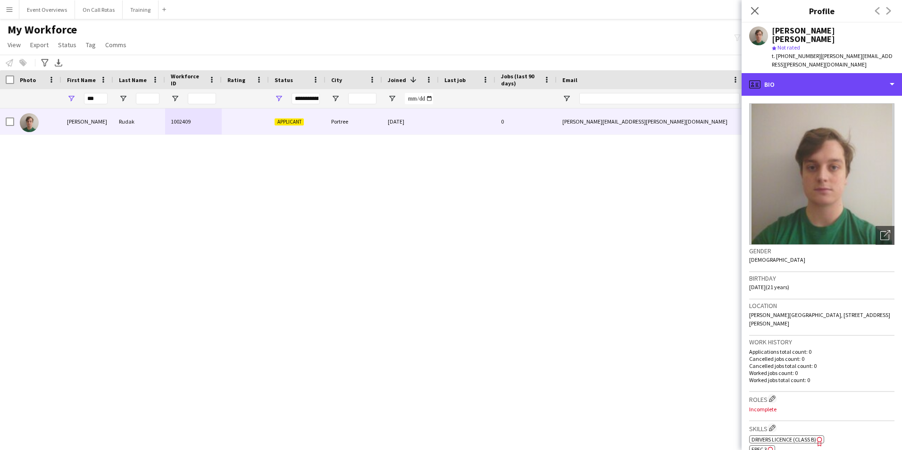
click at [841, 73] on div "profile Bio" at bounding box center [822, 84] width 160 height 23
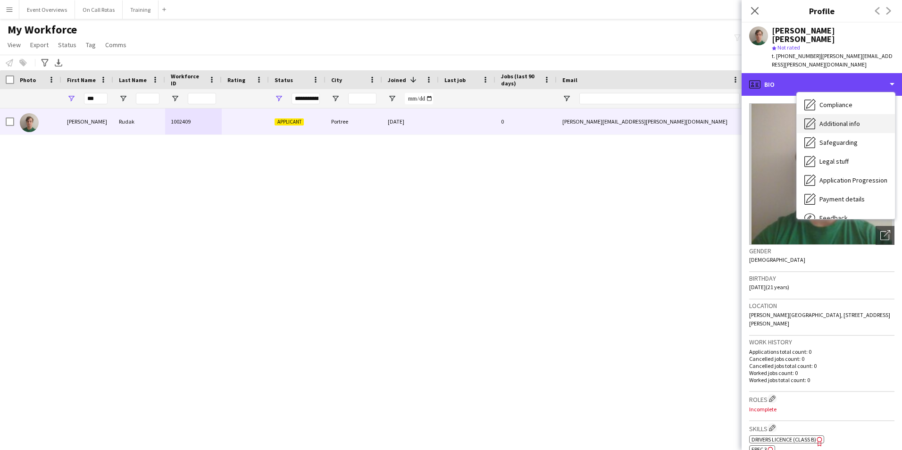
scroll to position [117, 0]
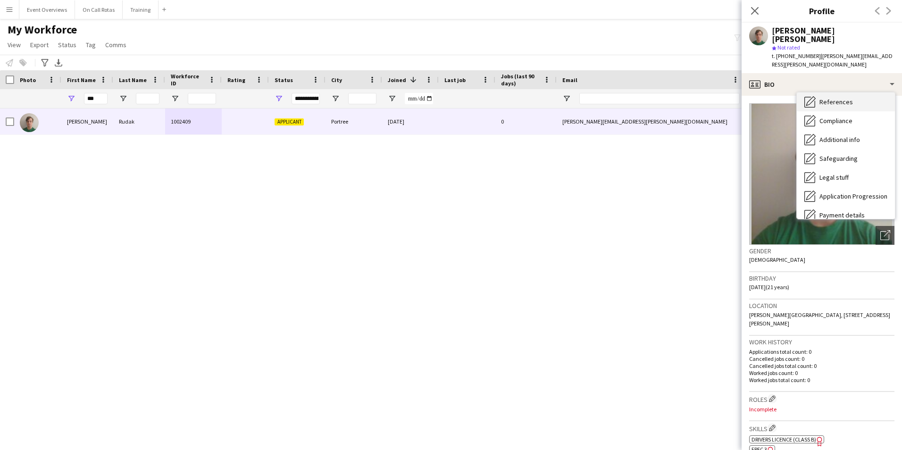
click at [825, 92] on div "References References" at bounding box center [846, 101] width 98 height 19
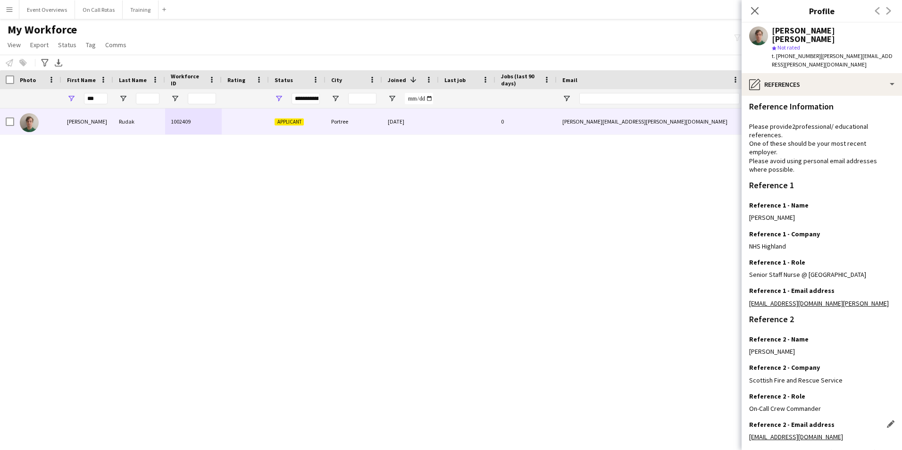
scroll to position [0, 0]
drag, startPoint x: 890, startPoint y: 54, endPoint x: 817, endPoint y: 50, distance: 73.2
click at [817, 50] on app-profile-header "[PERSON_NAME] [PERSON_NAME] star Not rated t. [PHONE_NUMBER] | [PERSON_NAME][EM…" at bounding box center [822, 48] width 160 height 50
copy span "[PERSON_NAME][EMAIL_ADDRESS][PERSON_NAME][DOMAIN_NAME]"
drag, startPoint x: 823, startPoint y: 288, endPoint x: 742, endPoint y: 287, distance: 80.7
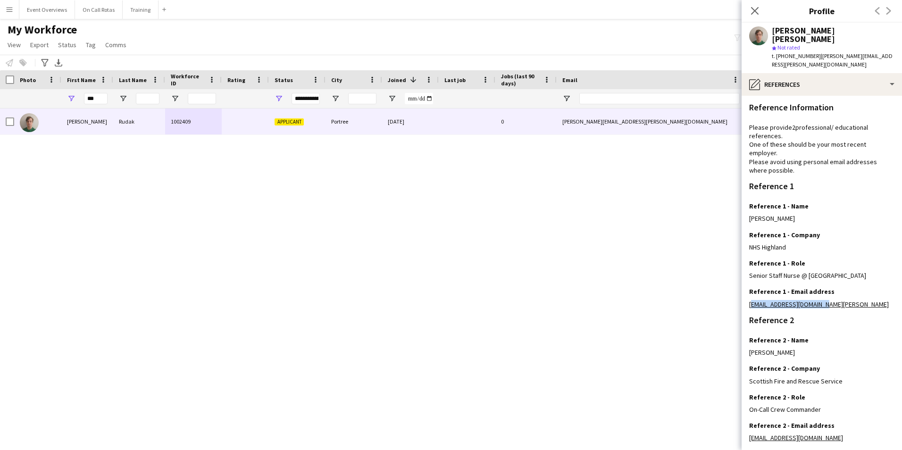
click at [742, 287] on app-section-data-types "Reference Information Please provide 2 professional/ educational references. On…" at bounding box center [822, 273] width 160 height 354
copy link "[EMAIL_ADDRESS][DOMAIN_NAME][PERSON_NAME]"
click at [755, 12] on icon at bounding box center [754, 10] width 9 height 9
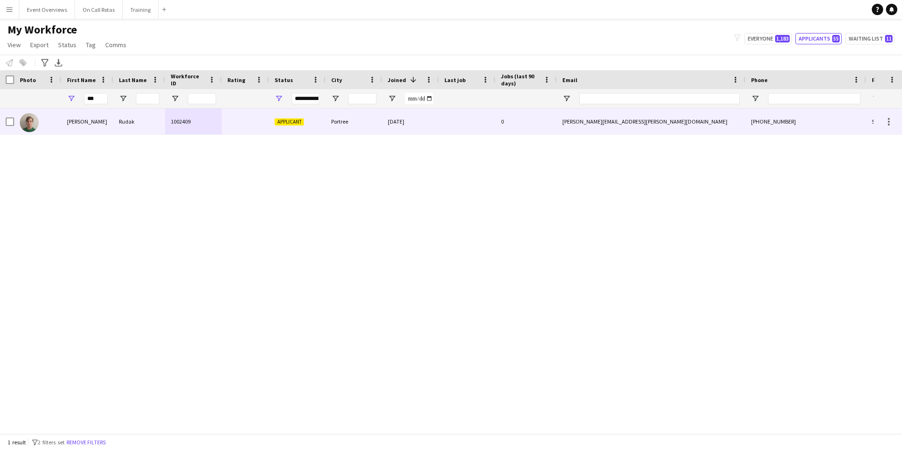
click at [375, 131] on div "Portree" at bounding box center [354, 122] width 57 height 26
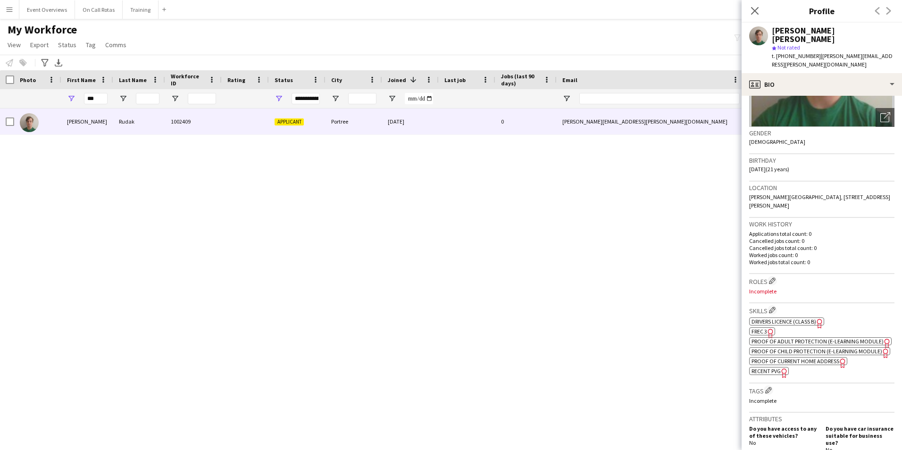
scroll to position [189, 0]
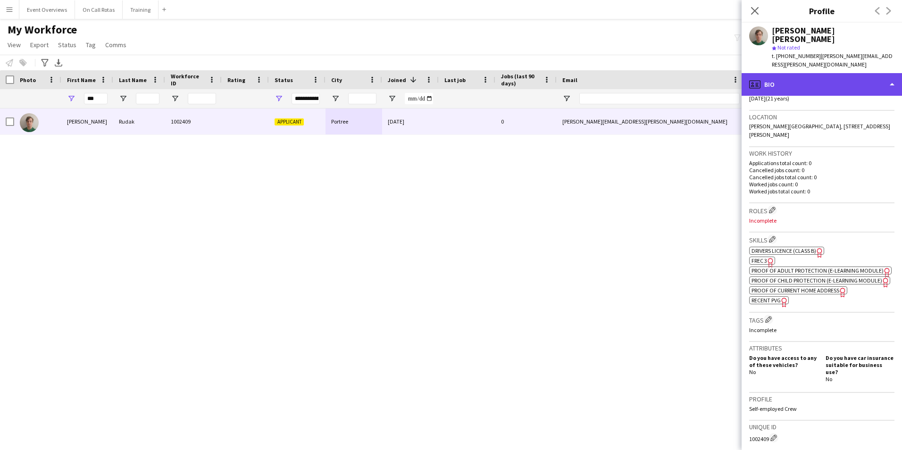
click at [818, 73] on div "profile Bio" at bounding box center [822, 84] width 160 height 23
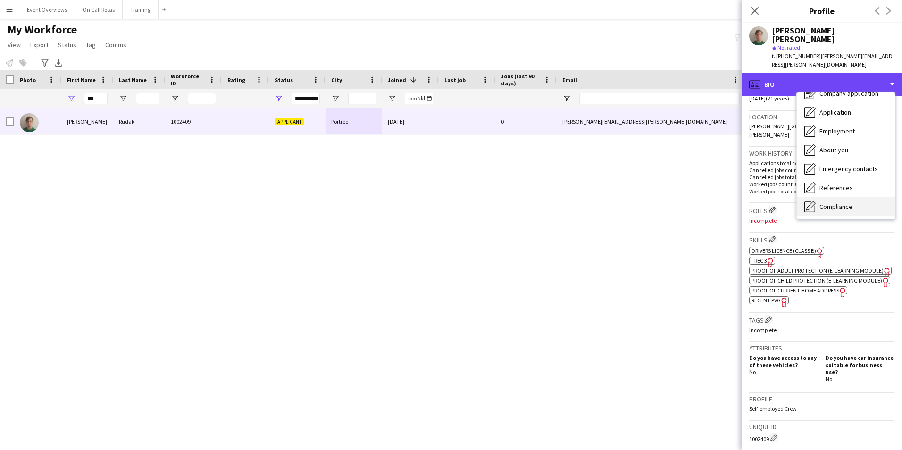
scroll to position [47, 0]
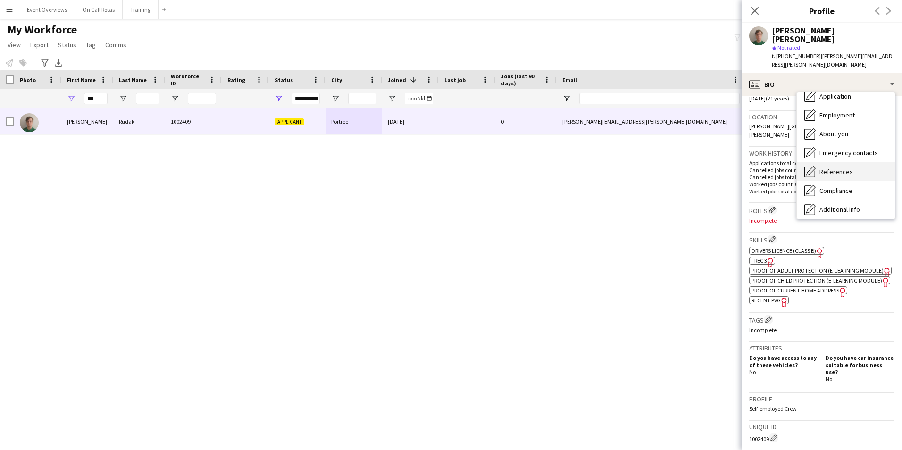
click at [825, 167] on span "References" at bounding box center [835, 171] width 33 height 8
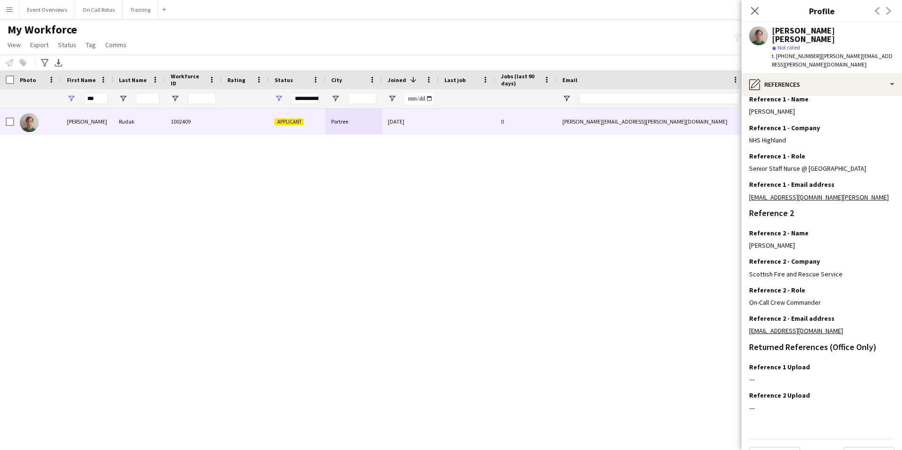
scroll to position [113, 0]
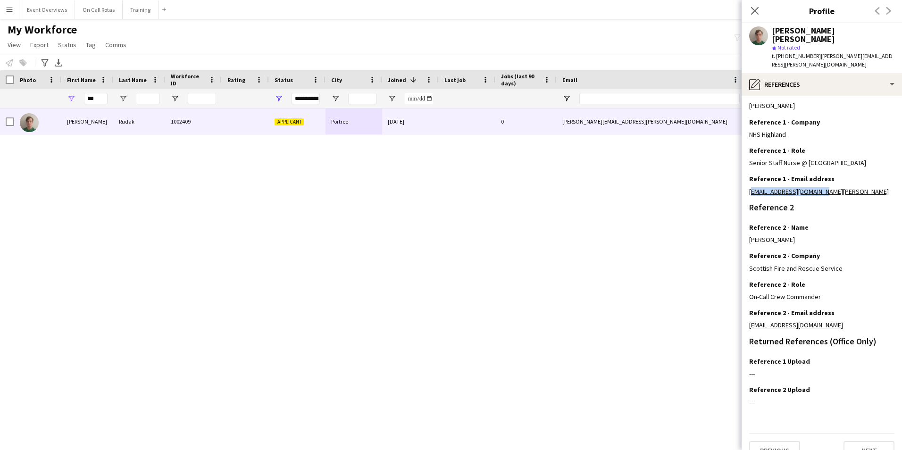
drag, startPoint x: 823, startPoint y: 174, endPoint x: 746, endPoint y: 175, distance: 76.9
click at [746, 175] on app-section-data-types "Reference Information Please provide 2 professional/ educational references. On…" at bounding box center [822, 273] width 160 height 354
copy link "[EMAIL_ADDRESS][DOMAIN_NAME][PERSON_NAME]"
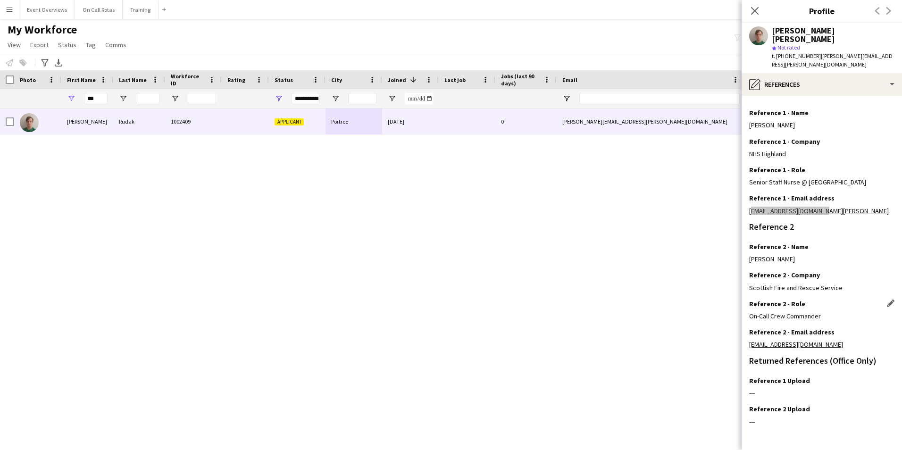
scroll to position [94, 0]
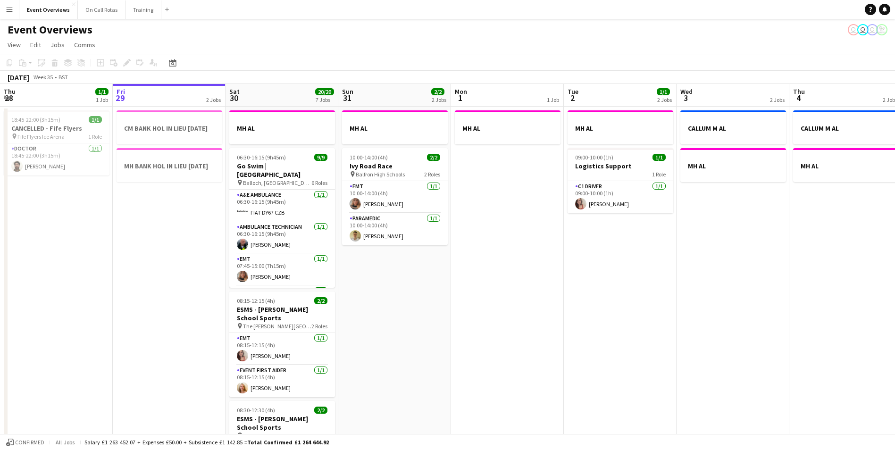
click at [11, 11] on app-icon "Menu" at bounding box center [10, 10] width 8 height 8
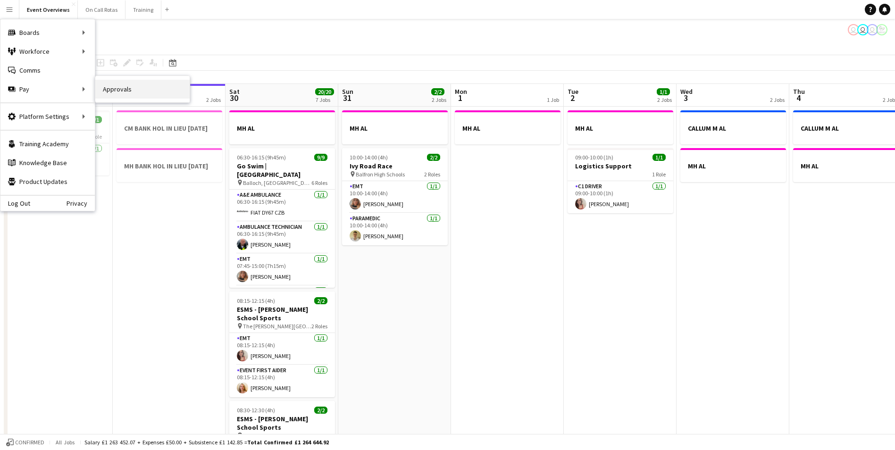
click at [109, 85] on link "Approvals" at bounding box center [142, 89] width 94 height 19
